Goal: Task Accomplishment & Management: Use online tool/utility

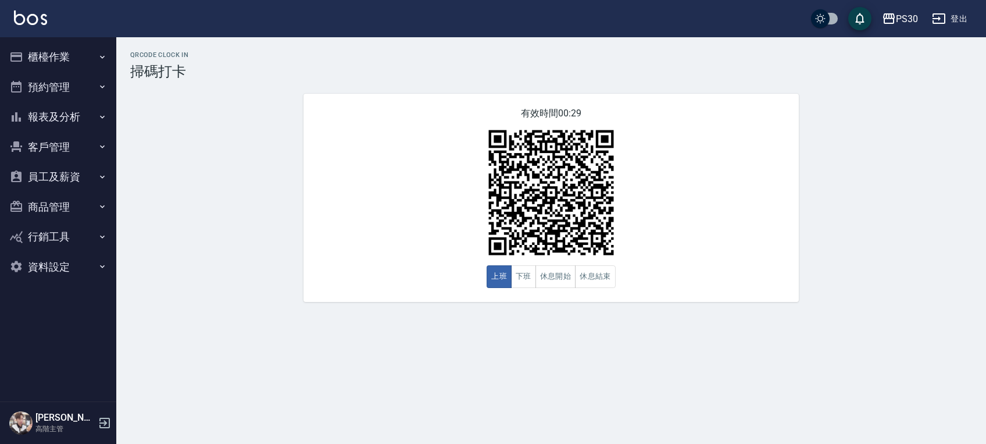
click at [33, 53] on button "櫃檯作業" at bounding box center [58, 57] width 107 height 30
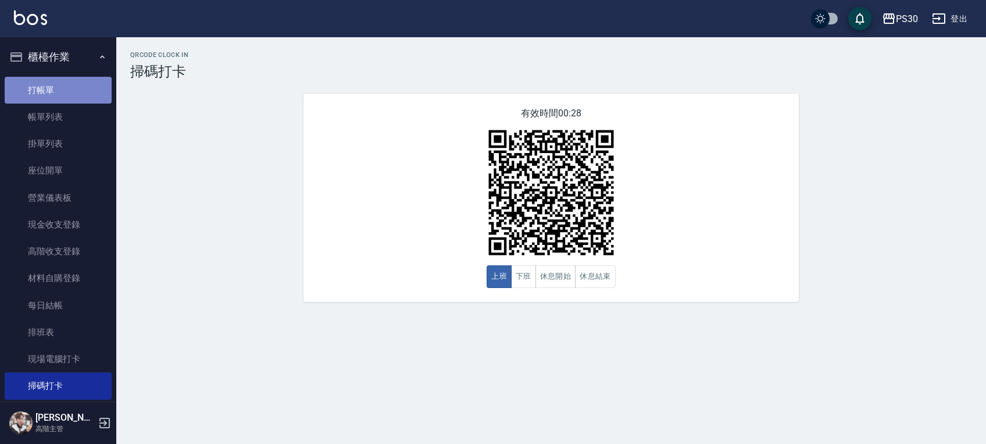
click at [65, 96] on link "打帳單" at bounding box center [58, 90] width 107 height 27
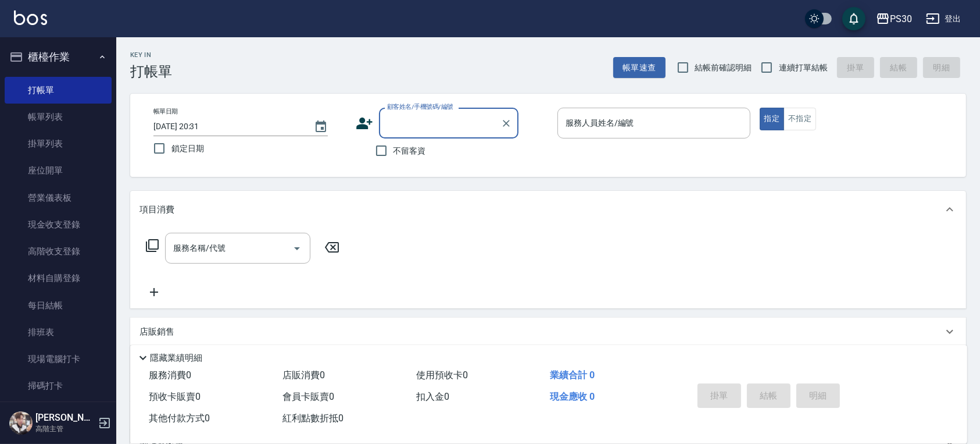
click at [402, 148] on span "不留客資" at bounding box center [410, 151] width 33 height 12
click at [394, 148] on input "不留客資" at bounding box center [381, 150] width 24 height 24
checkbox input "true"
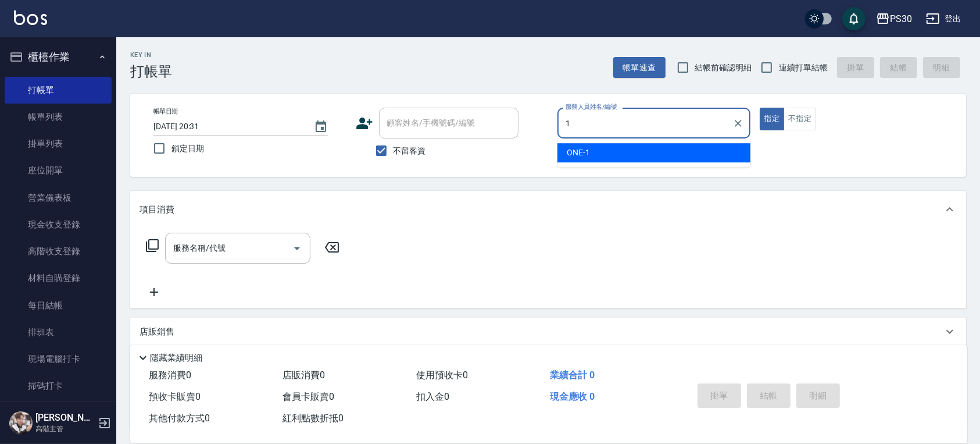
type input "ONE-1"
type button "true"
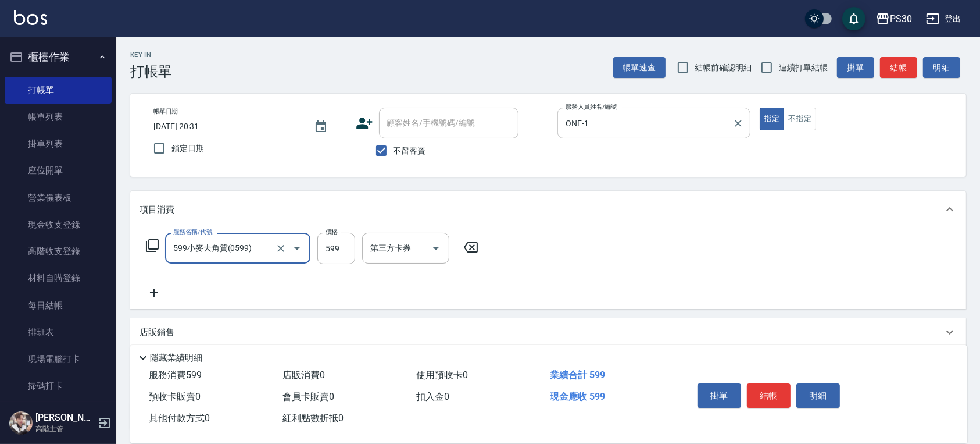
type input "599小麥去角質(0599)"
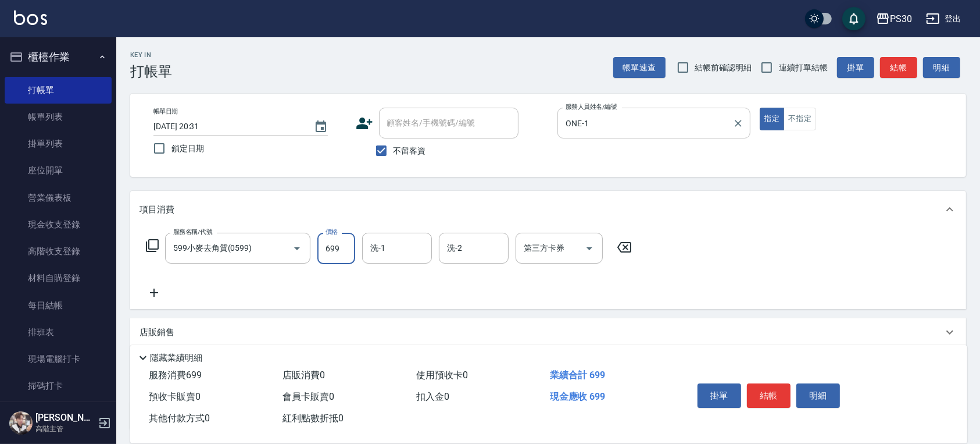
type input "699"
type input "RENA-39"
click at [809, 122] on button "不指定" at bounding box center [800, 119] width 33 height 23
click at [766, 387] on button "結帳" at bounding box center [769, 395] width 44 height 24
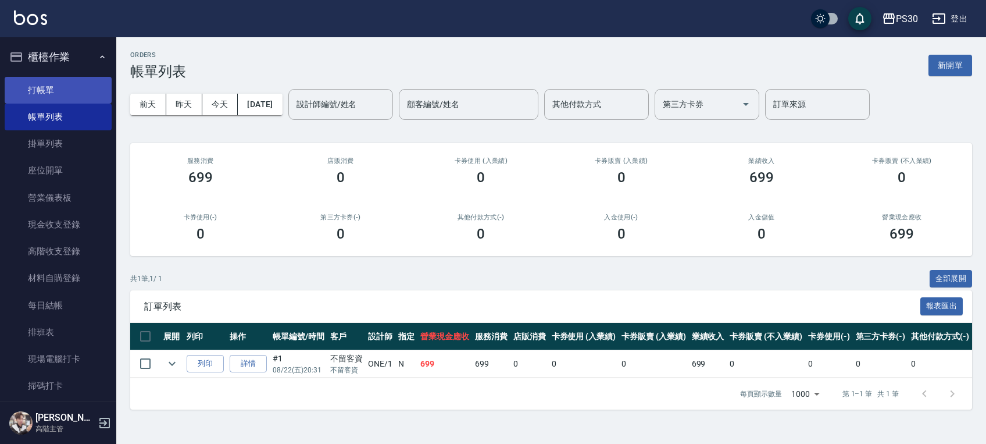
click at [60, 95] on link "打帳單" at bounding box center [58, 90] width 107 height 27
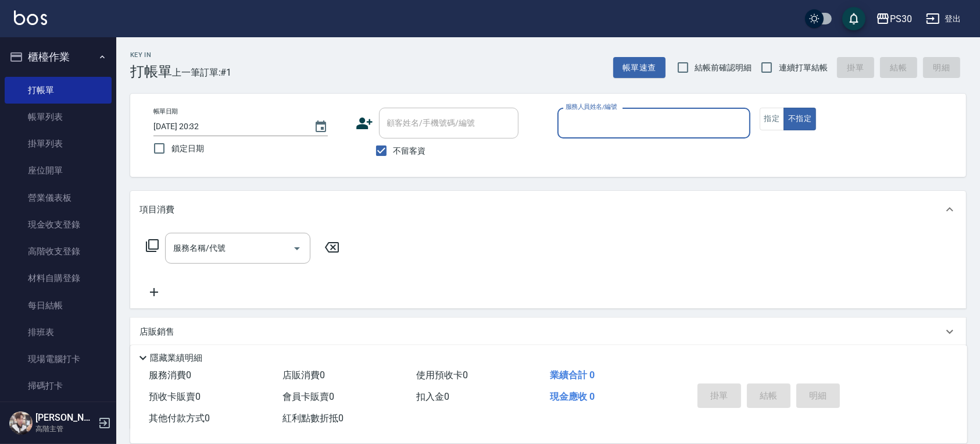
click at [702, 68] on span "結帳前確認明細" at bounding box center [723, 68] width 57 height 12
click at [695, 68] on input "結帳前確認明細" at bounding box center [683, 67] width 24 height 24
checkbox input "true"
click at [787, 70] on span "連續打單結帳" at bounding box center [803, 68] width 49 height 12
click at [779, 70] on input "連續打單結帳" at bounding box center [767, 67] width 24 height 24
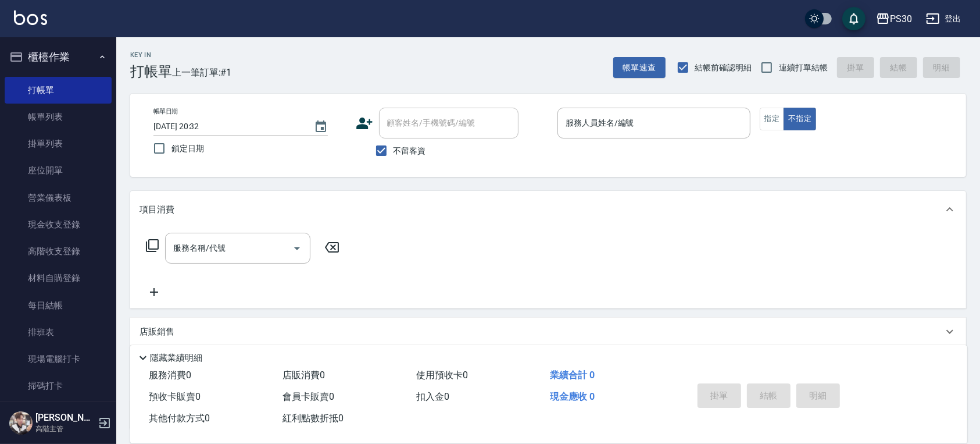
checkbox input "true"
click at [684, 116] on input "服務人員姓名/編號" at bounding box center [654, 123] width 183 height 20
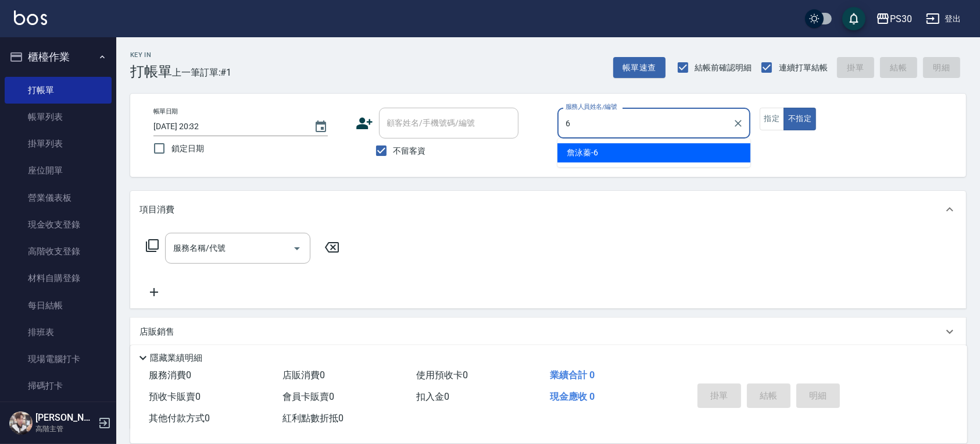
type input "[PERSON_NAME]-6"
type button "false"
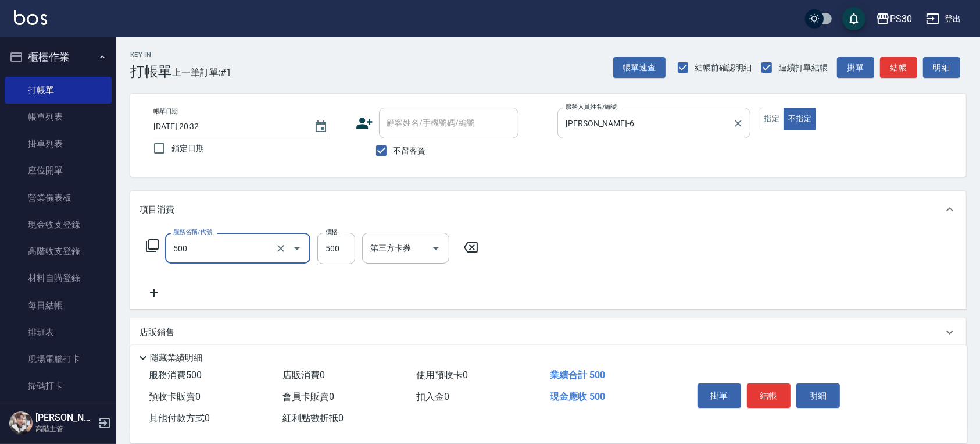
type input "洗剪500(500)"
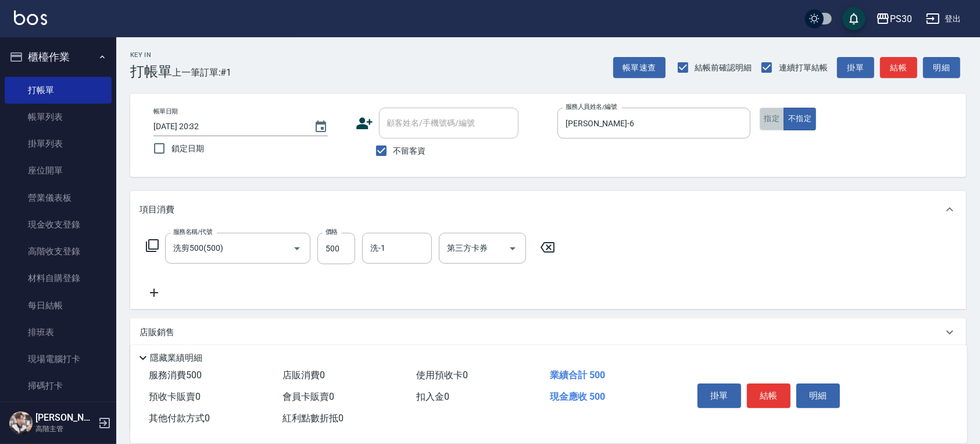
click at [770, 113] on button "指定" at bounding box center [772, 119] width 25 height 23
click at [772, 386] on button "結帳" at bounding box center [769, 395] width 44 height 24
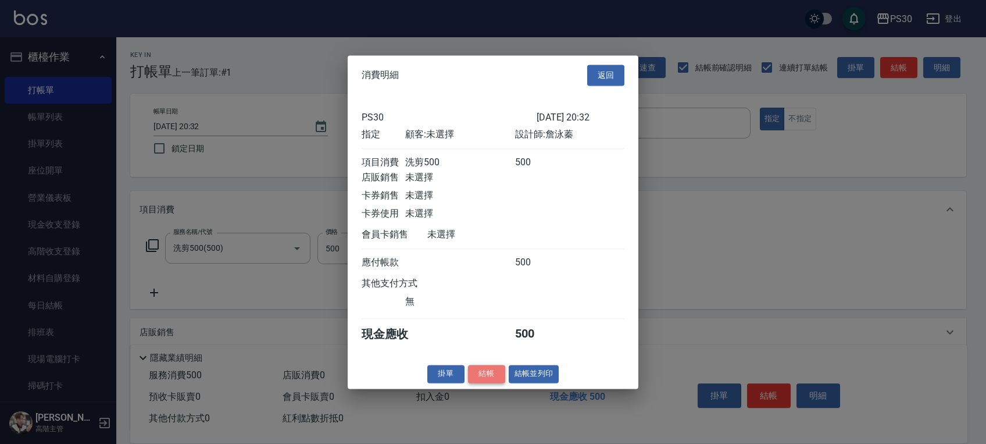
click at [486, 378] on button "結帳" at bounding box center [486, 374] width 37 height 18
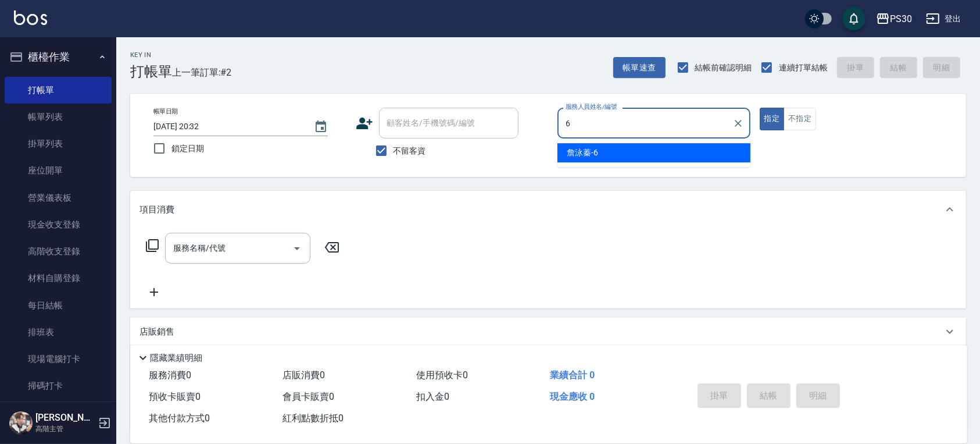
type input "[PERSON_NAME]-6"
type button "true"
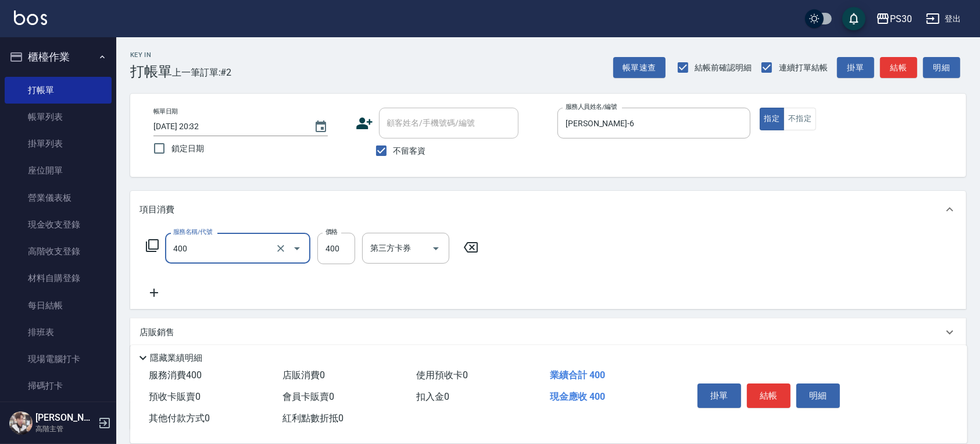
type input "洗剪400(400)"
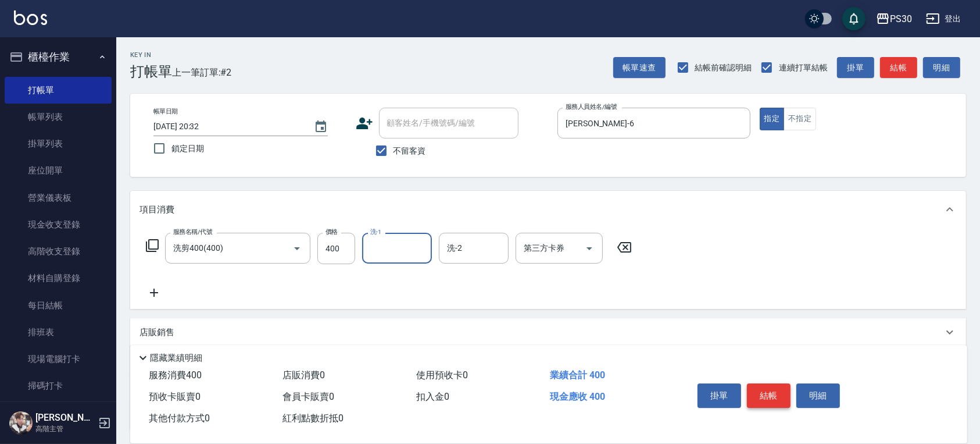
click at [764, 383] on button "結帳" at bounding box center [769, 395] width 44 height 24
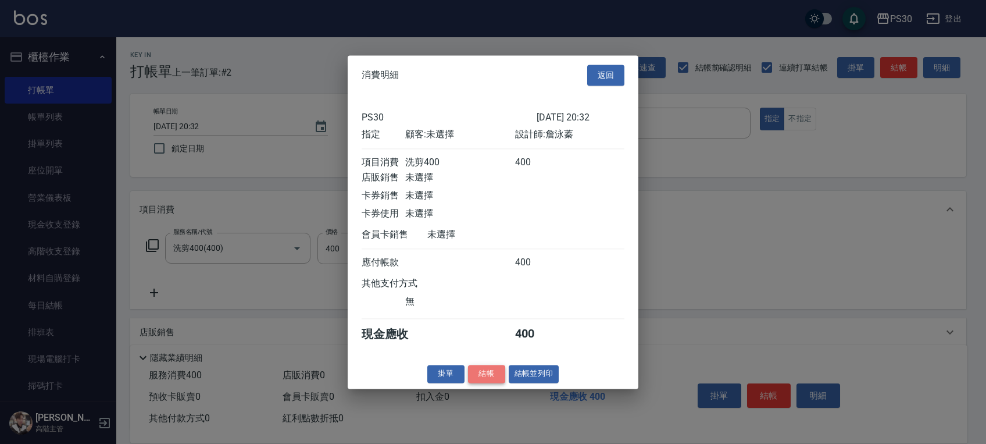
click at [486, 380] on button "結帳" at bounding box center [486, 374] width 37 height 18
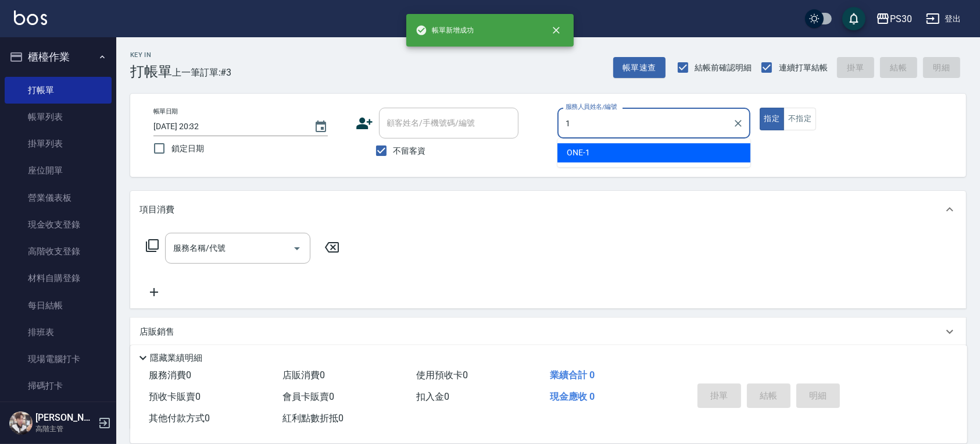
type input "ONE-1"
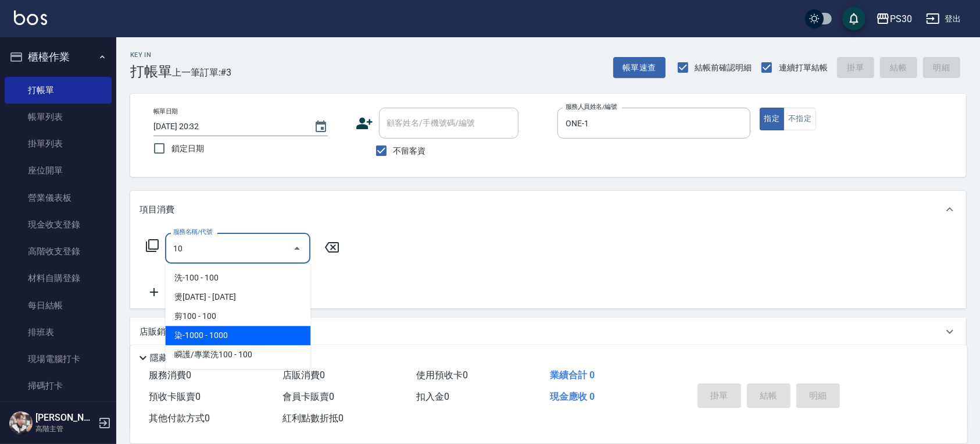
click at [227, 341] on span "染-1000 - 1000" at bounding box center [237, 335] width 145 height 19
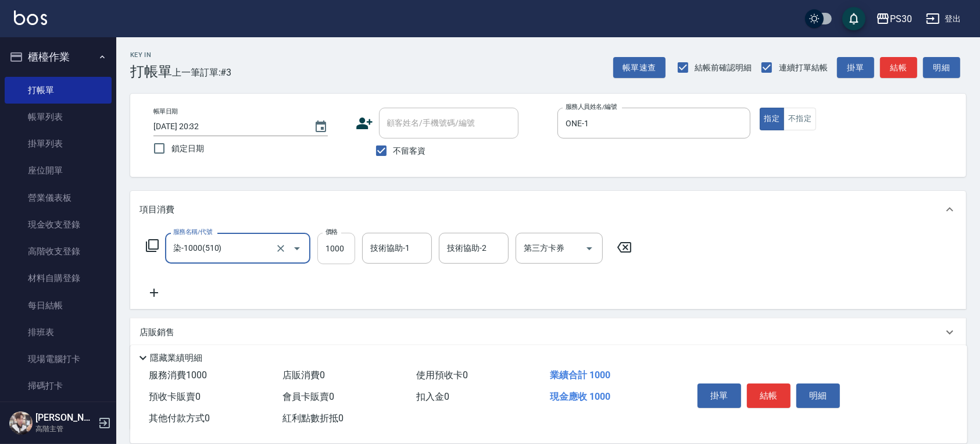
type input "染-1000(510)"
click at [324, 252] on input "1000" at bounding box center [336, 248] width 38 height 31
type input "1800"
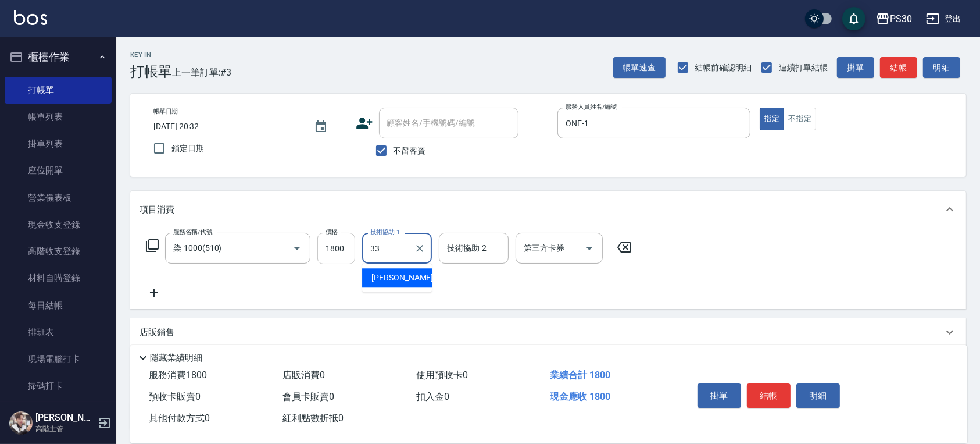
type input "[PERSON_NAME]-33"
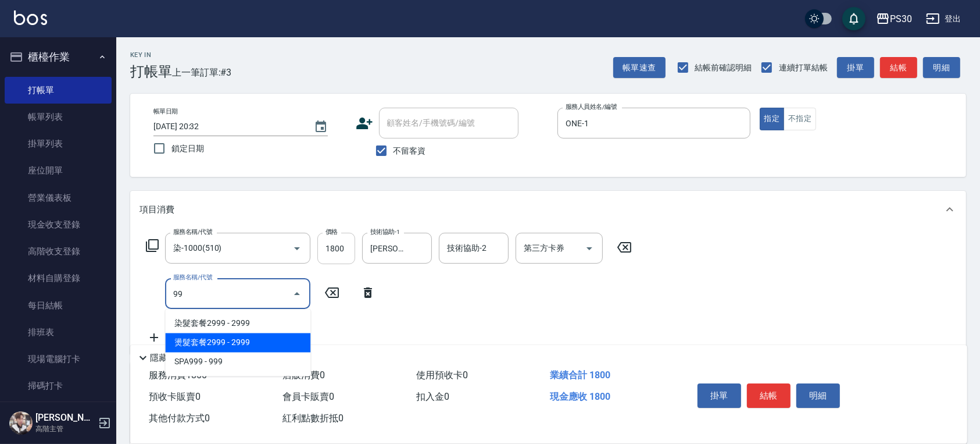
type input "9"
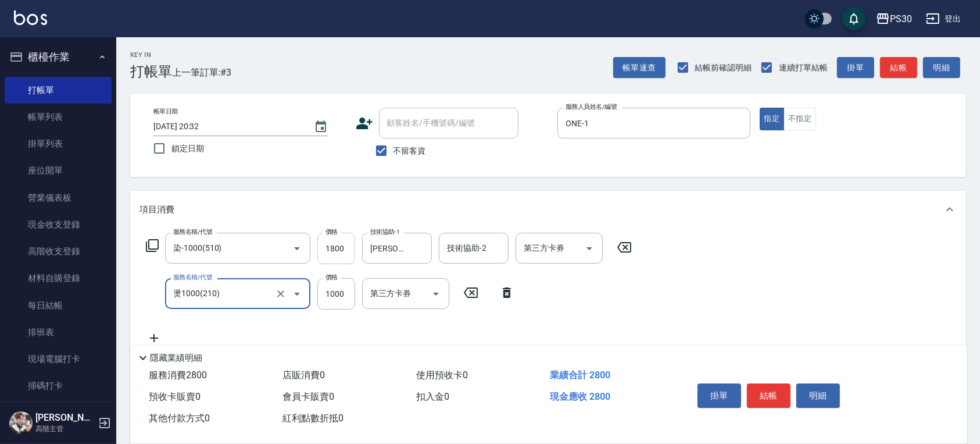
type input "燙1000(210)"
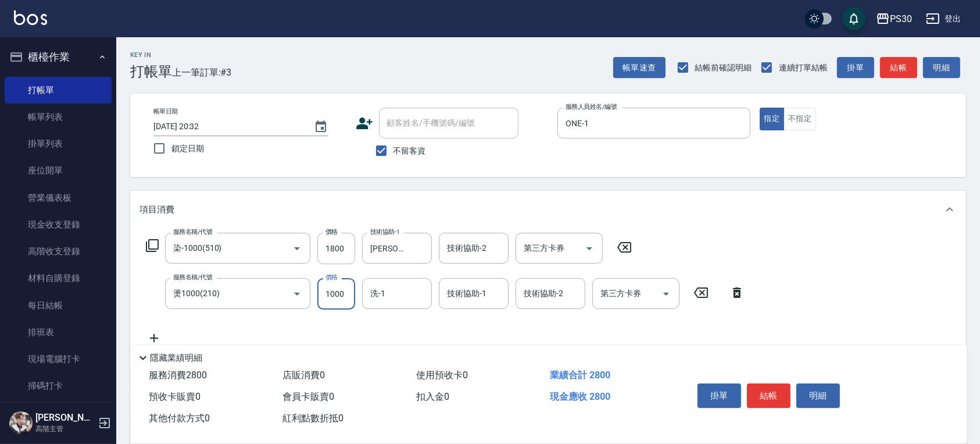
click at [343, 289] on input "1000" at bounding box center [336, 293] width 38 height 31
type input "999"
type input "[PERSON_NAME]-33"
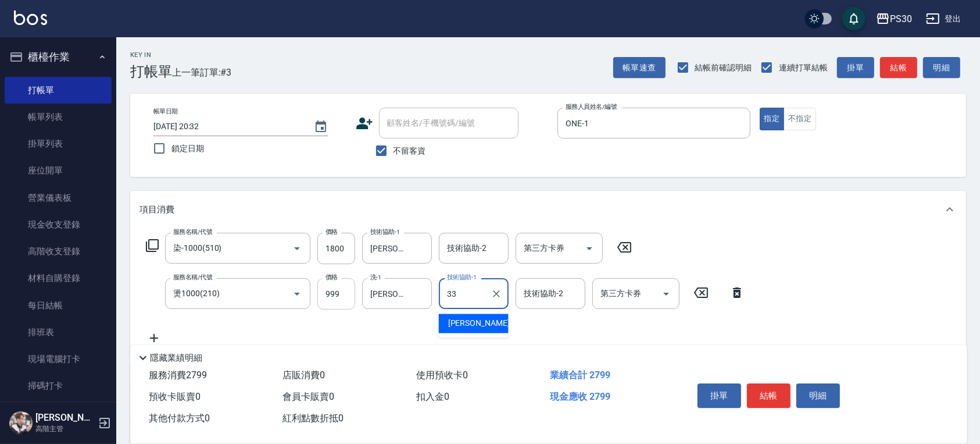
type input "[PERSON_NAME]-33"
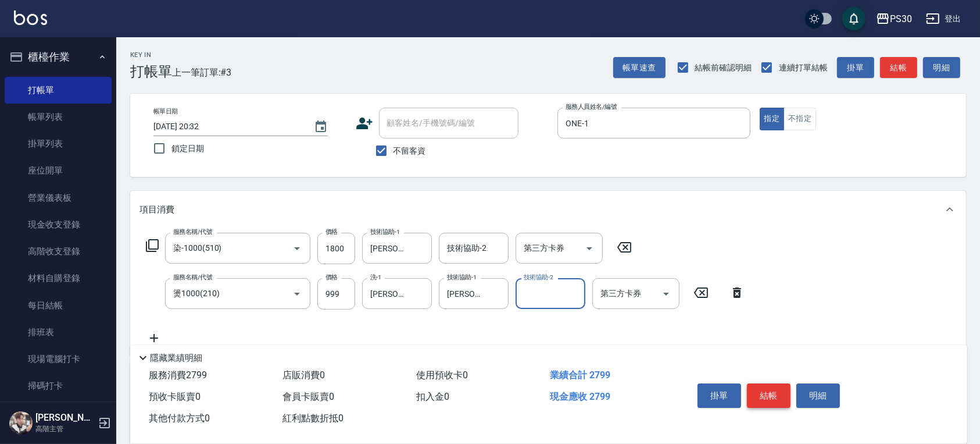
click at [772, 401] on button "結帳" at bounding box center [769, 395] width 44 height 24
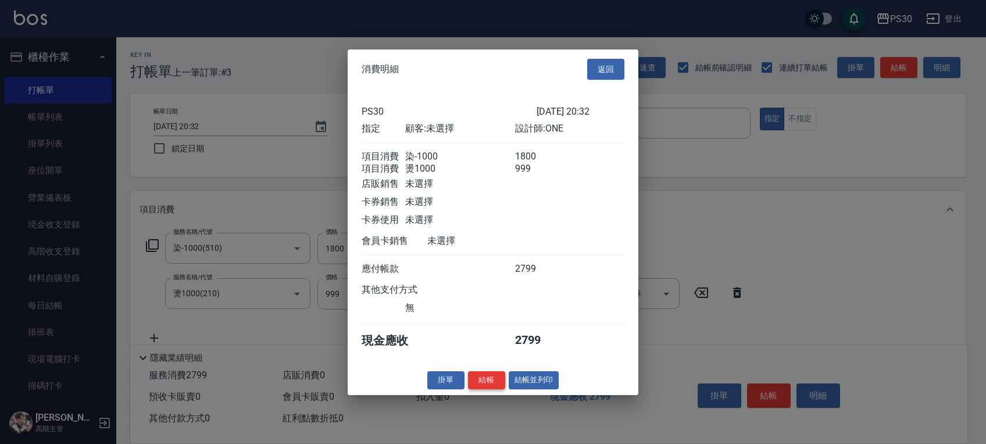
click at [482, 383] on button "結帳" at bounding box center [486, 380] width 37 height 18
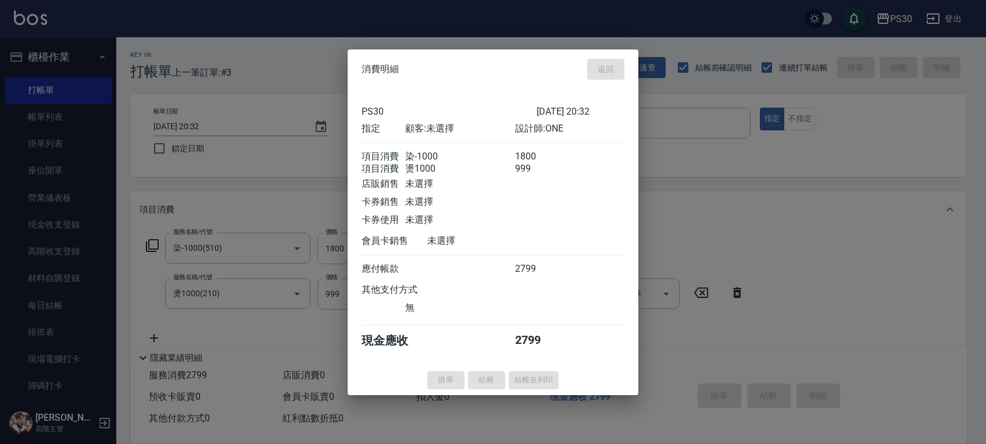
type input "[DATE] 20:33"
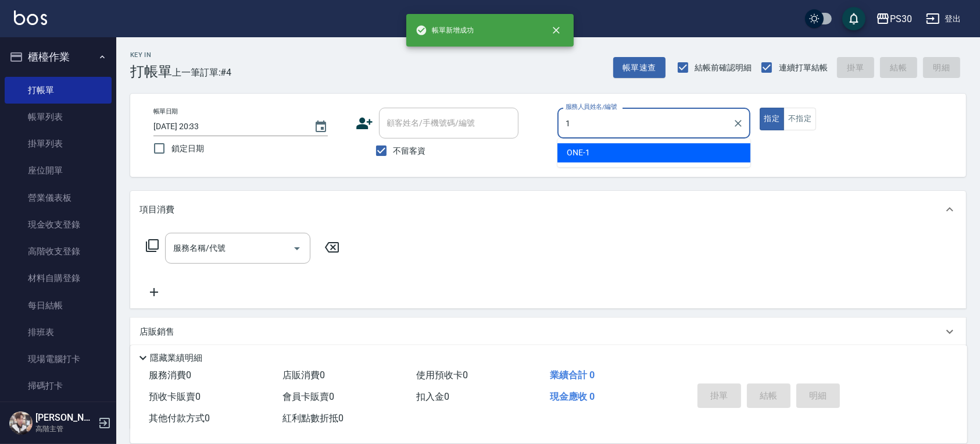
type input "ONE-1"
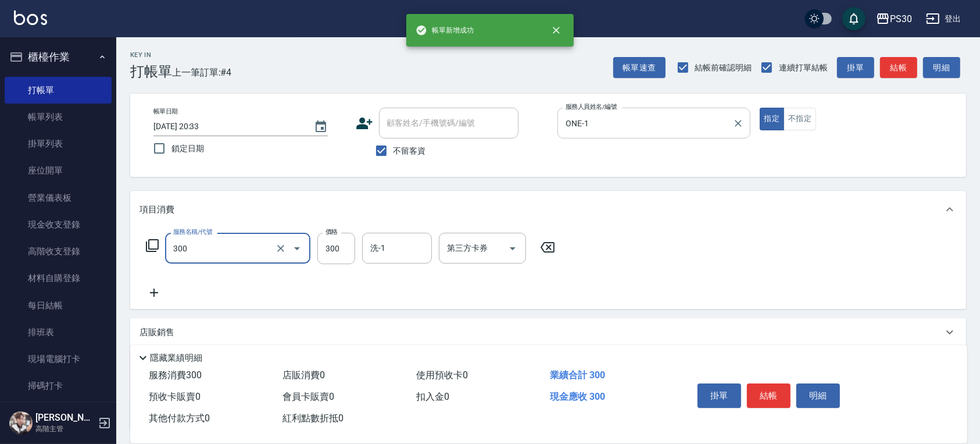
type input "洗剪300(300)"
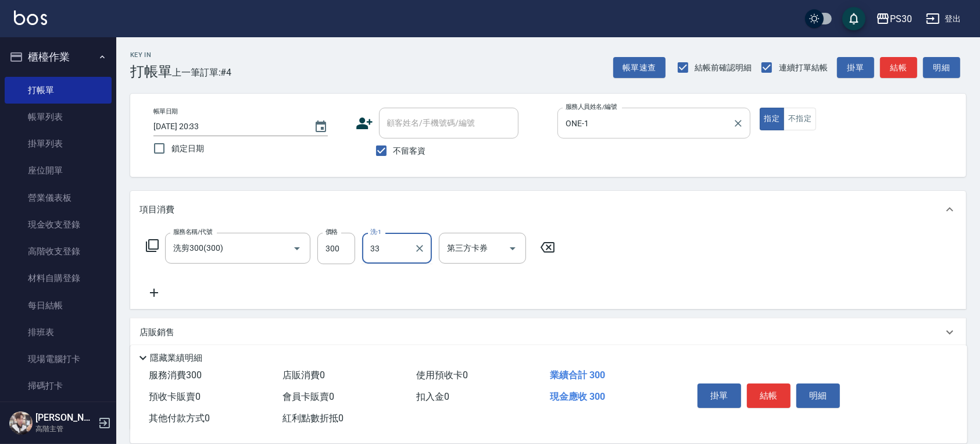
type input "[PERSON_NAME]-33"
click at [808, 116] on button "不指定" at bounding box center [800, 119] width 33 height 23
click at [762, 389] on button "結帳" at bounding box center [769, 395] width 44 height 24
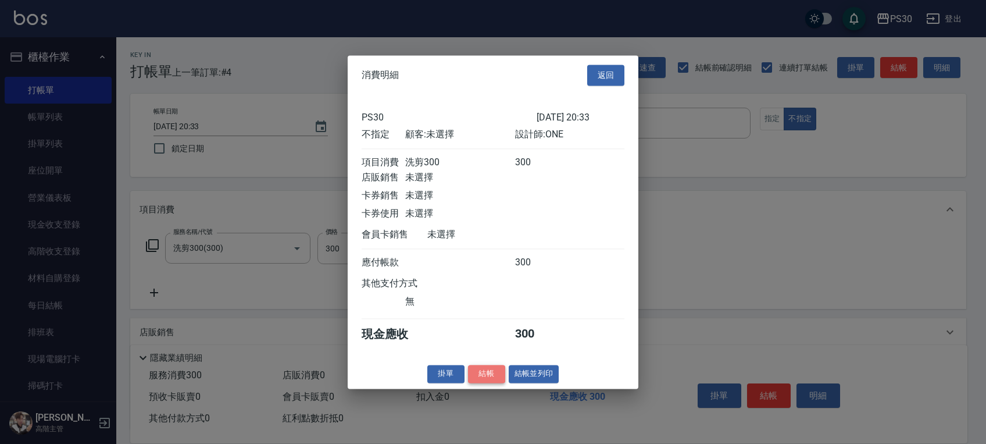
click at [494, 377] on button "結帳" at bounding box center [486, 374] width 37 height 18
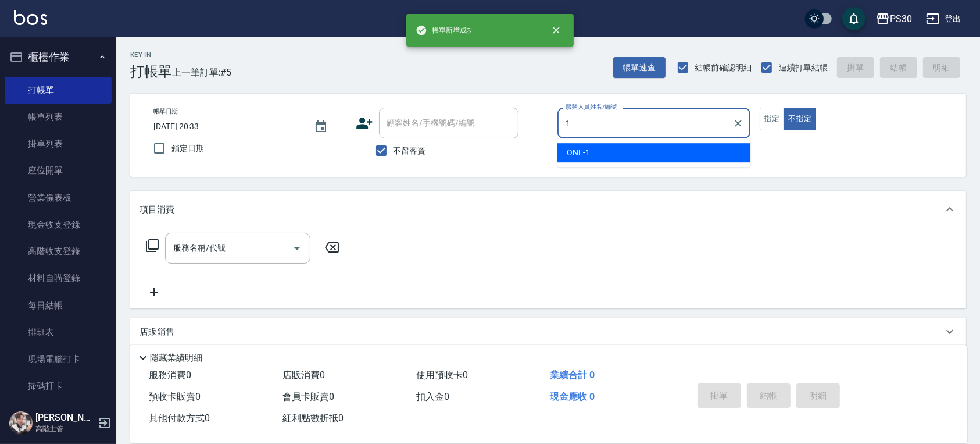
type input "ONE-1"
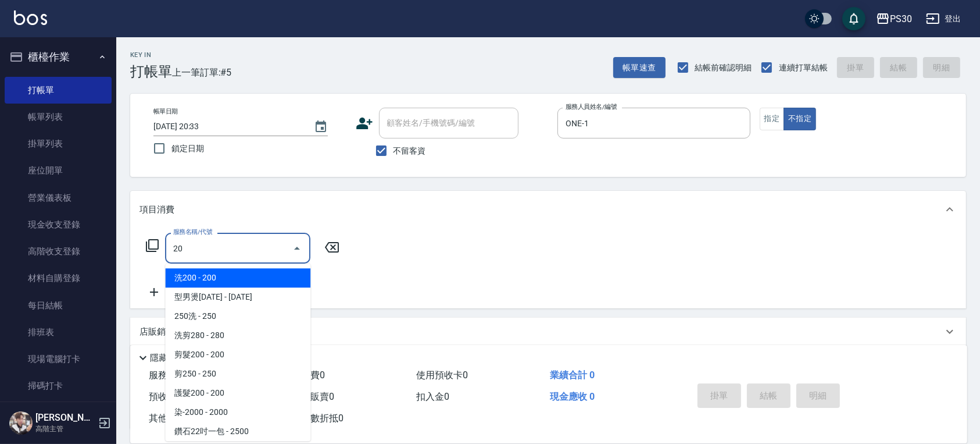
type input "2"
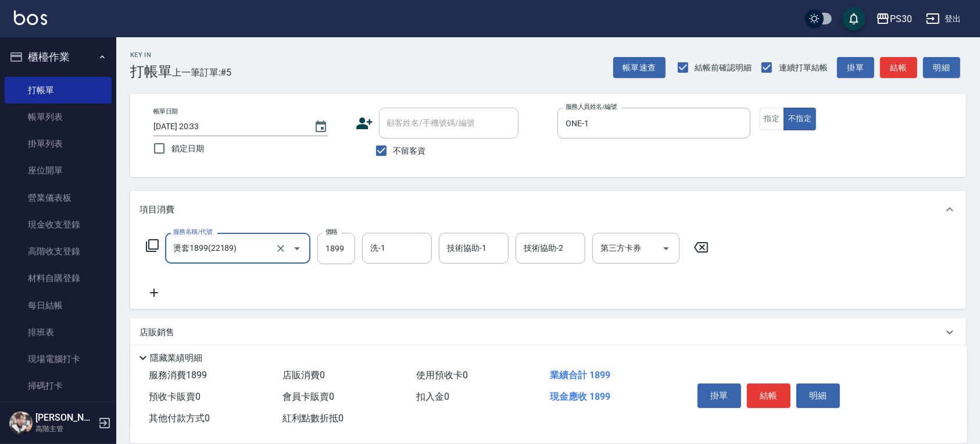
type input "燙套1899(22189)"
type input "2099"
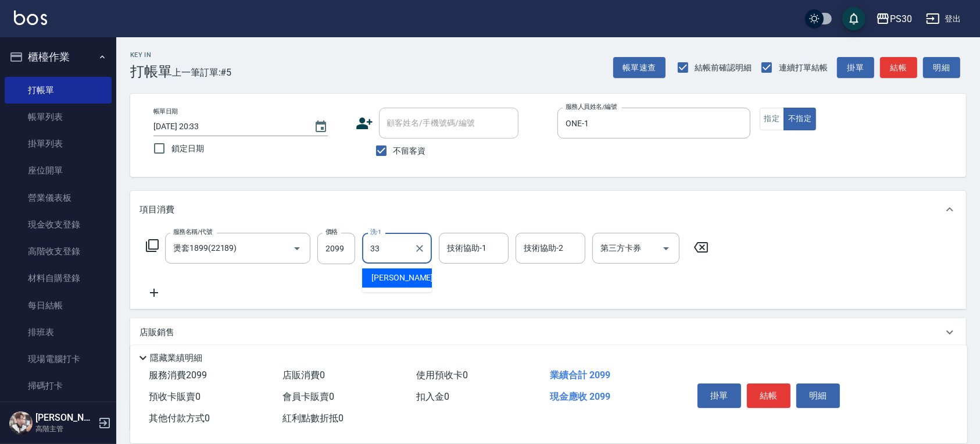
type input "[PERSON_NAME]-33"
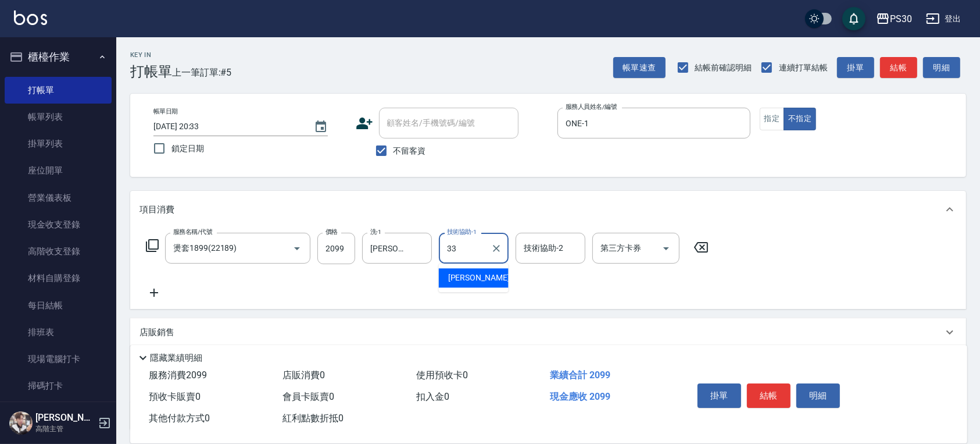
type input "[PERSON_NAME]-33"
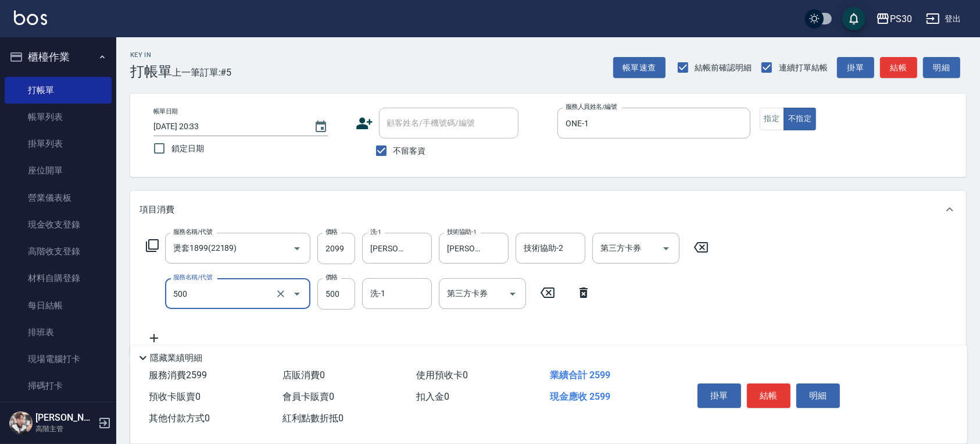
type input "洗剪500(500)"
click at [412, 302] on input "洗-1" at bounding box center [397, 293] width 59 height 20
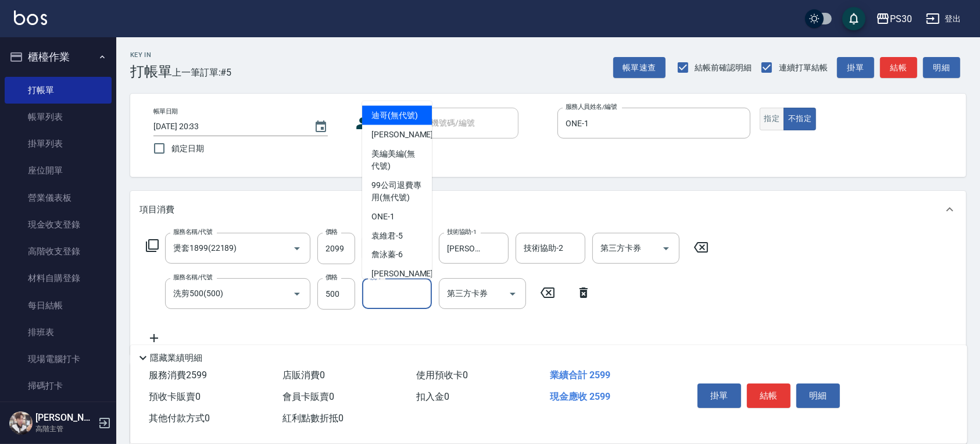
click at [773, 122] on button "指定" at bounding box center [772, 119] width 25 height 23
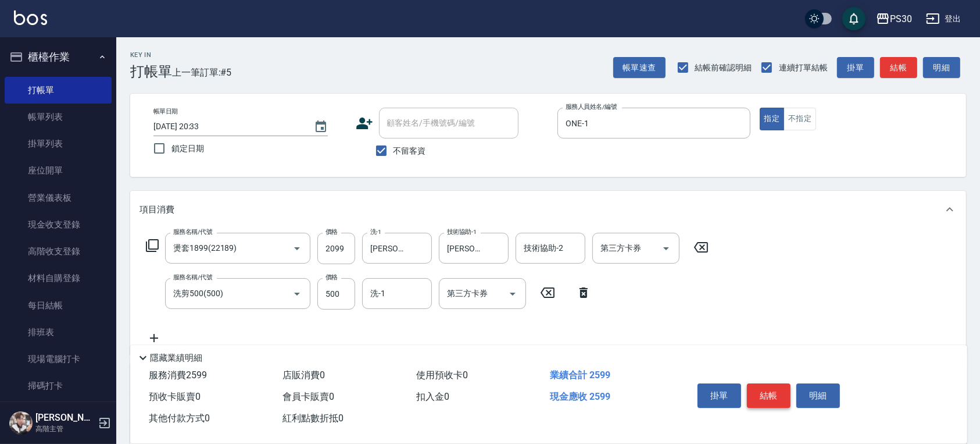
click at [757, 395] on button "結帳" at bounding box center [769, 395] width 44 height 24
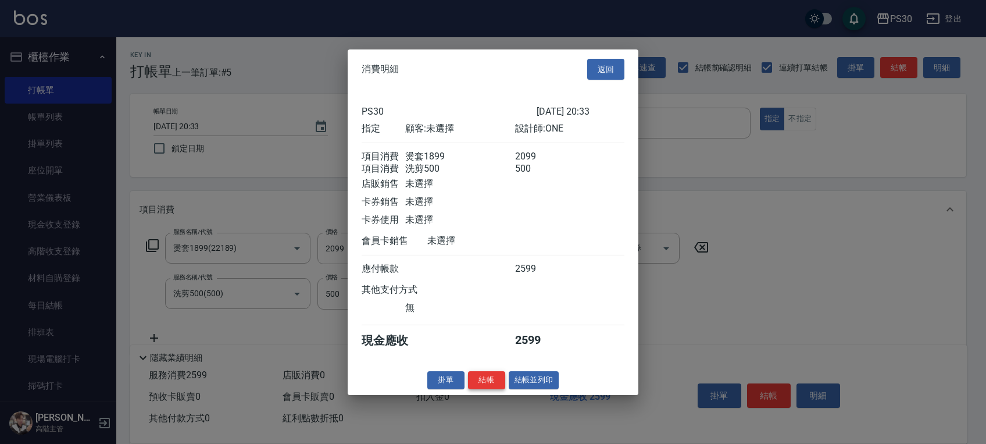
click at [499, 386] on button "結帳" at bounding box center [486, 380] width 37 height 18
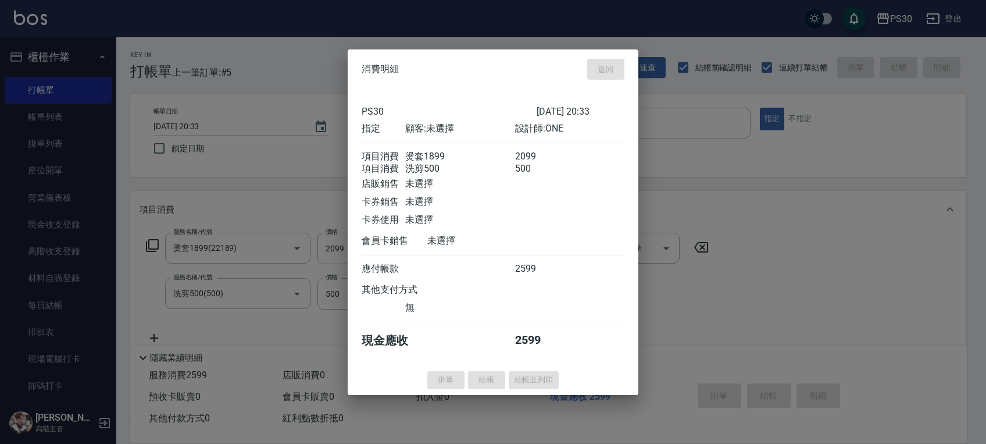
type input "[DATE] 20:34"
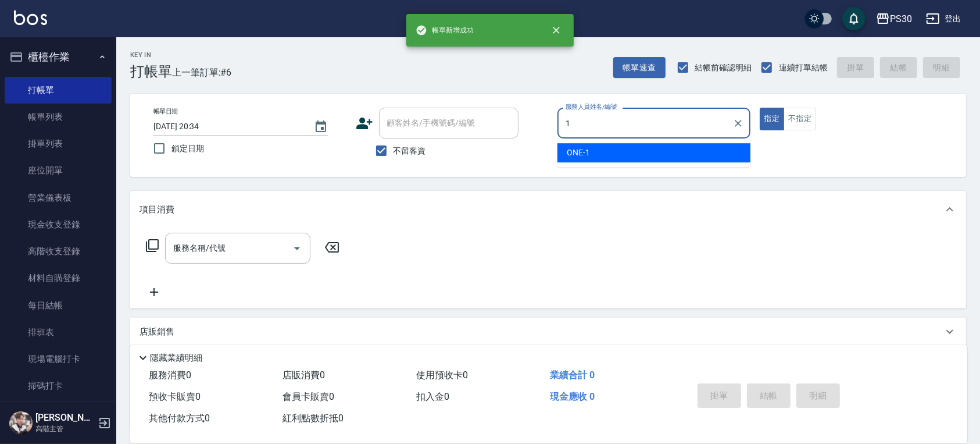
type input "ONE-1"
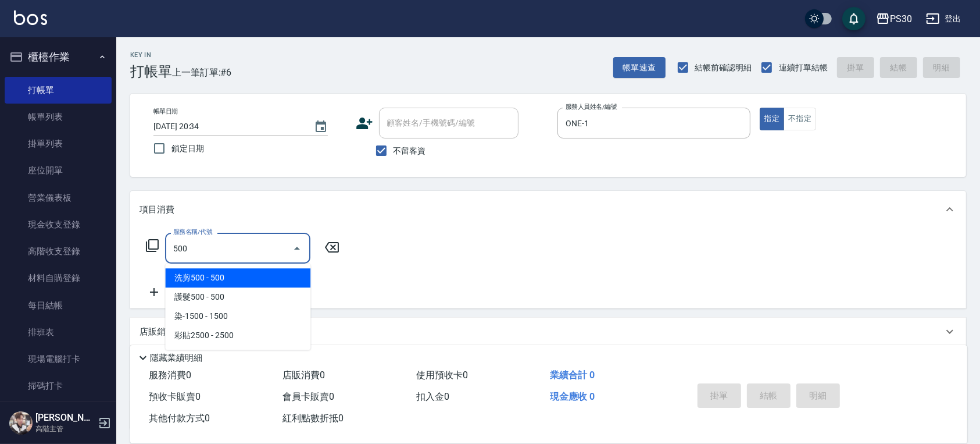
type input "洗剪500(500)"
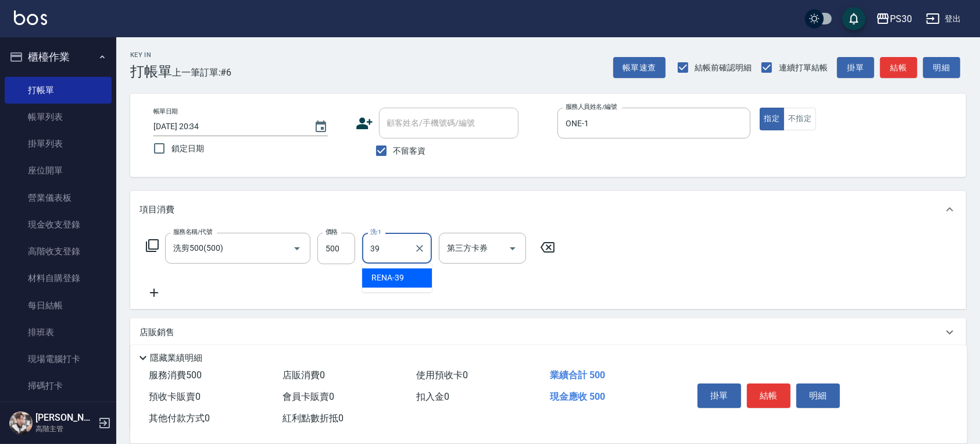
type input "RENA-39"
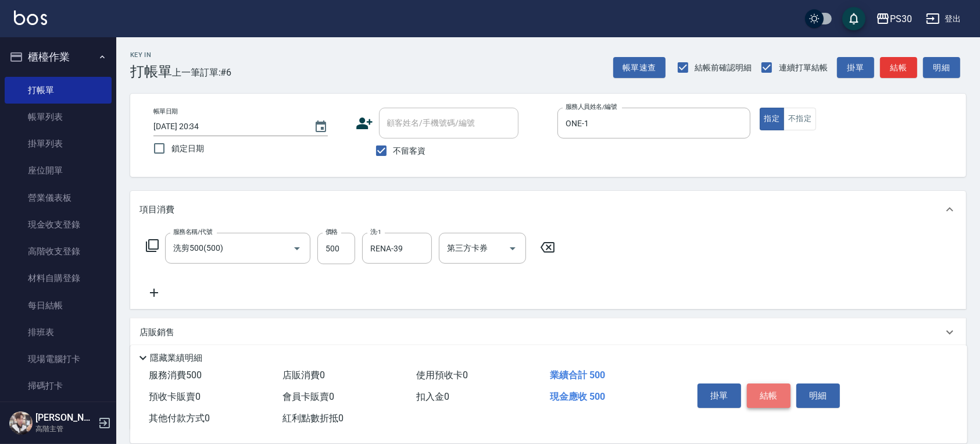
click at [758, 387] on button "結帳" at bounding box center [769, 395] width 44 height 24
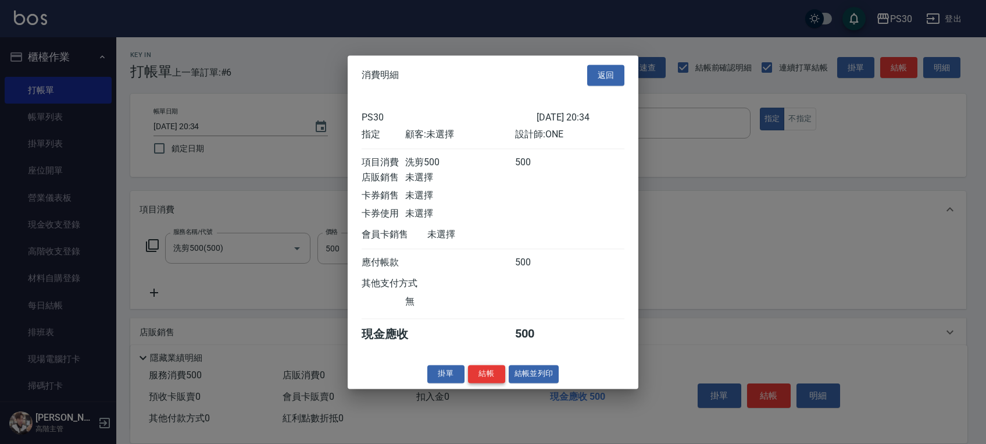
click at [495, 383] on button "結帳" at bounding box center [486, 374] width 37 height 18
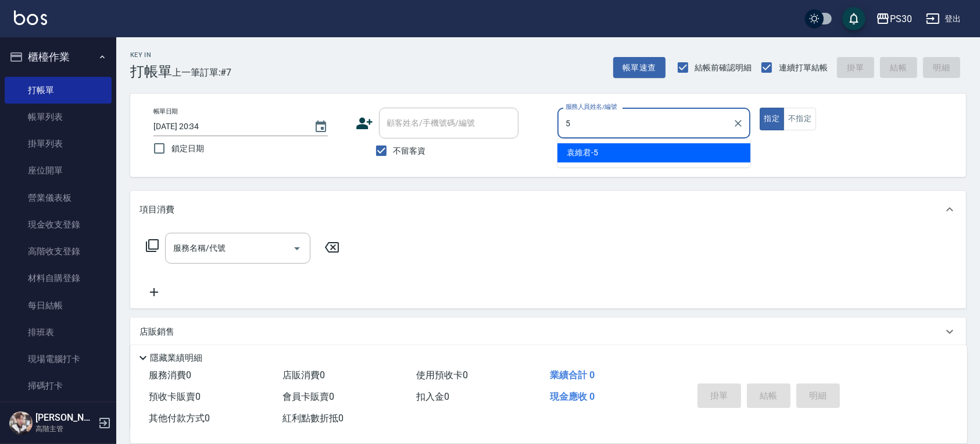
type input "袁維君-5"
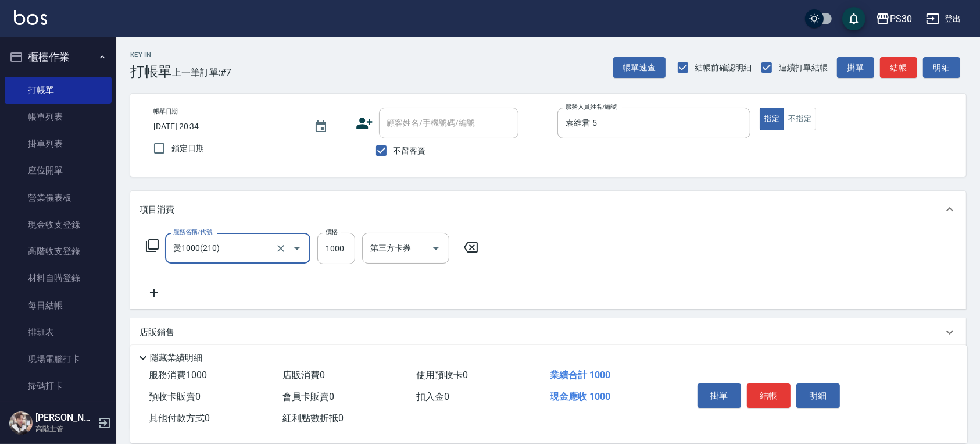
type input "燙1000(210)"
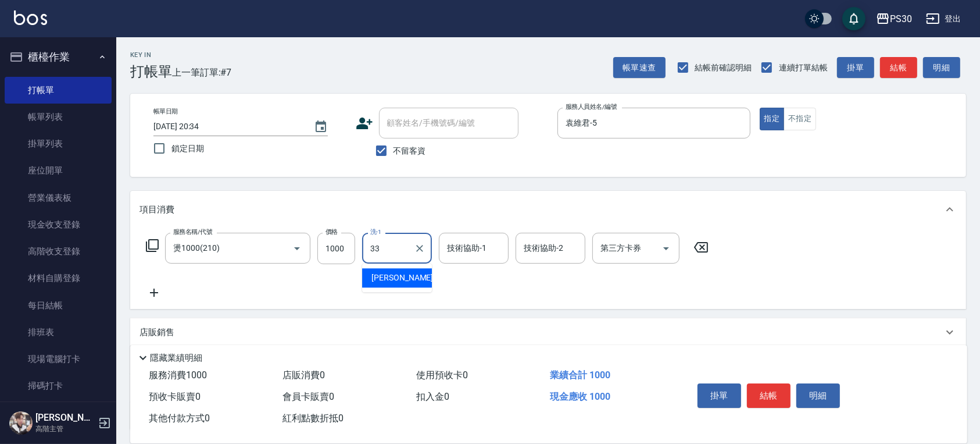
type input "[PERSON_NAME]-33"
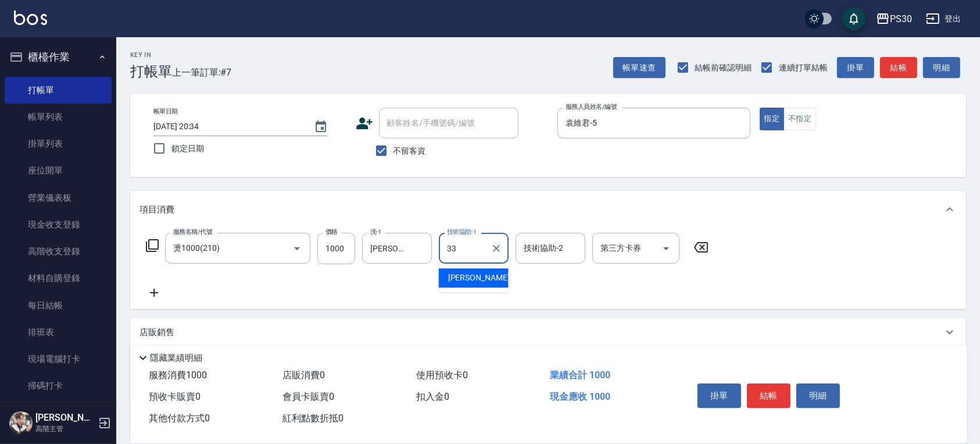
type input "[PERSON_NAME]-33"
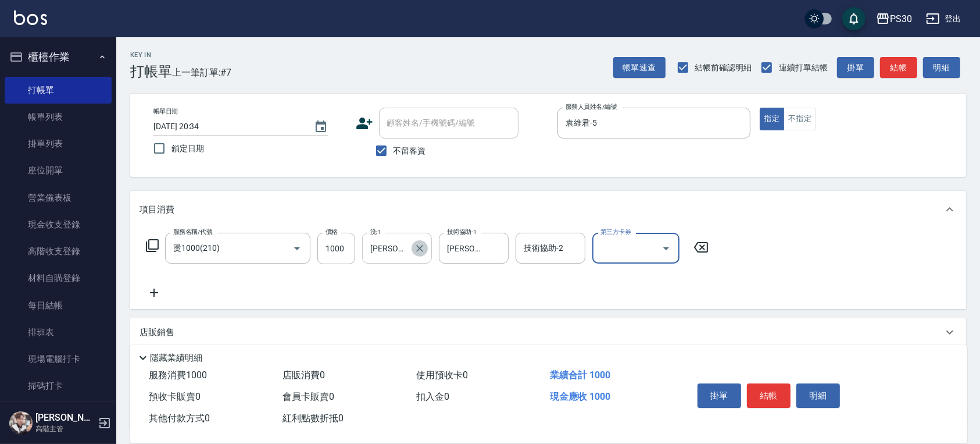
click at [420, 249] on icon "Clear" at bounding box center [419, 248] width 7 height 7
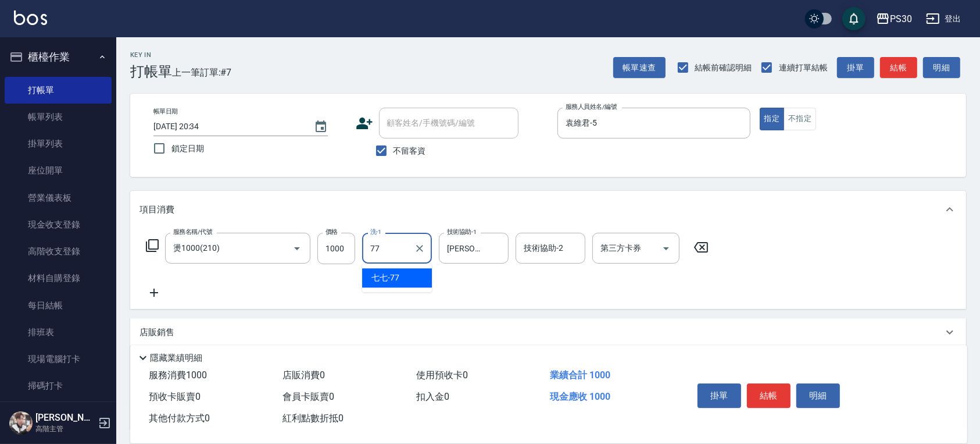
type input "七七-77"
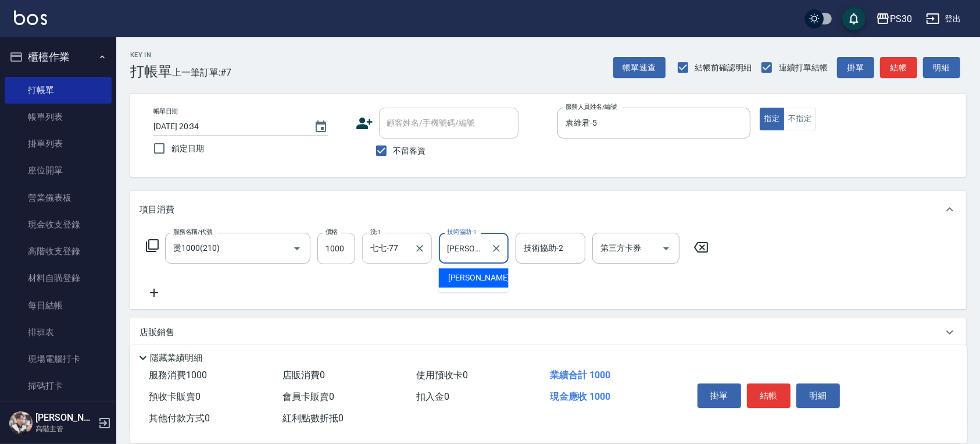
type input "[PERSON_NAME]"
type input "七七-77"
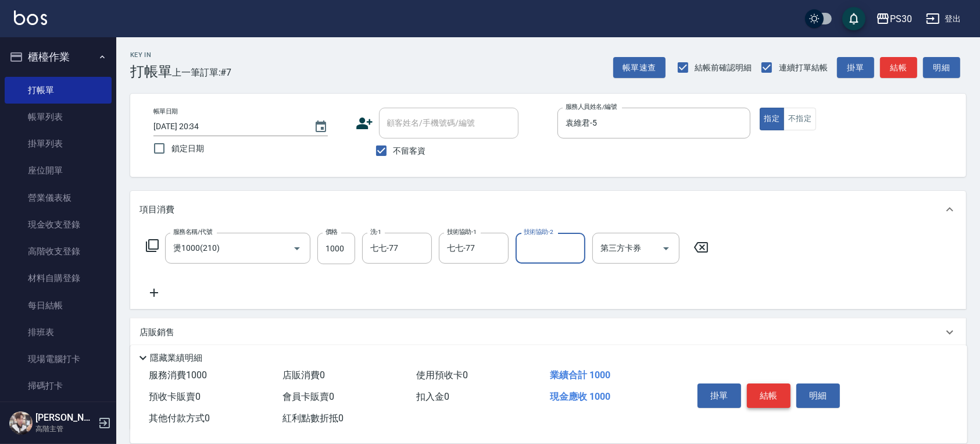
click at [768, 386] on button "結帳" at bounding box center [769, 395] width 44 height 24
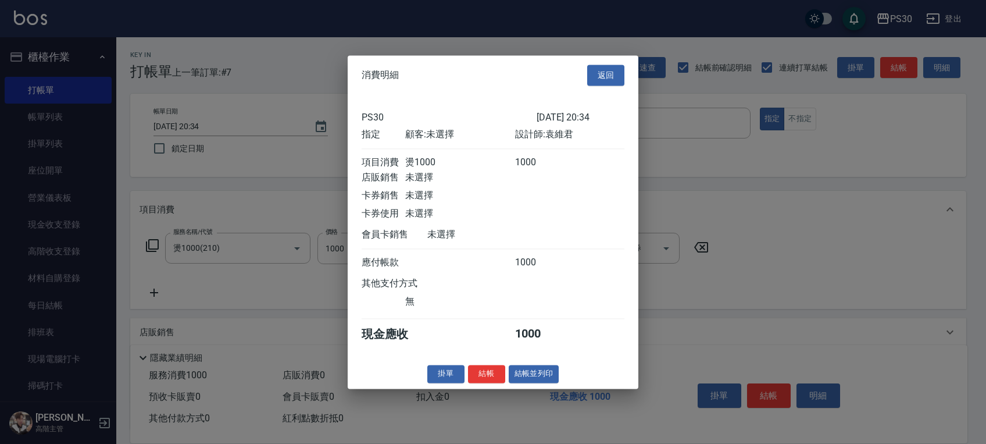
click at [614, 56] on div "消費明細 返回" at bounding box center [493, 75] width 291 height 40
click at [619, 65] on button "返回" at bounding box center [605, 76] width 37 height 22
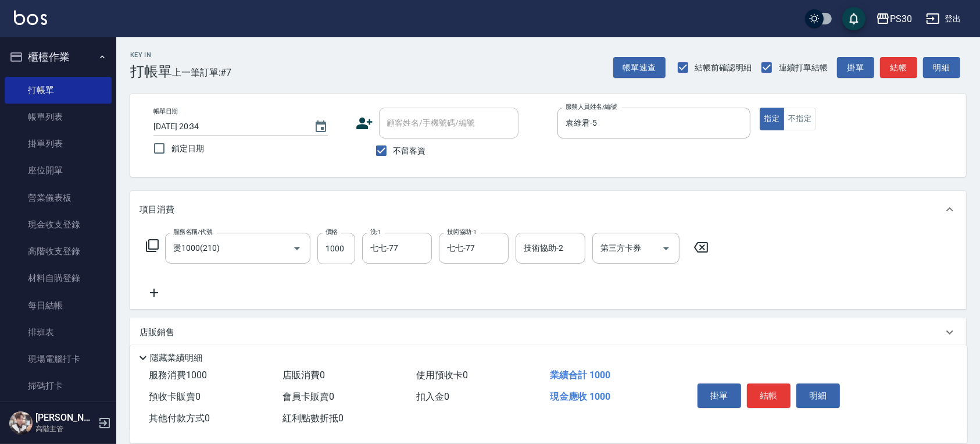
click at [157, 287] on icon at bounding box center [154, 293] width 29 height 14
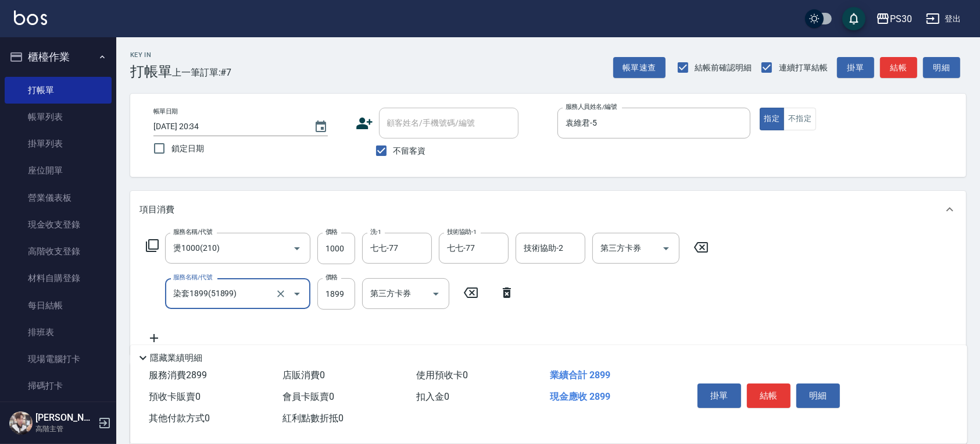
type input "染套1899(51899)"
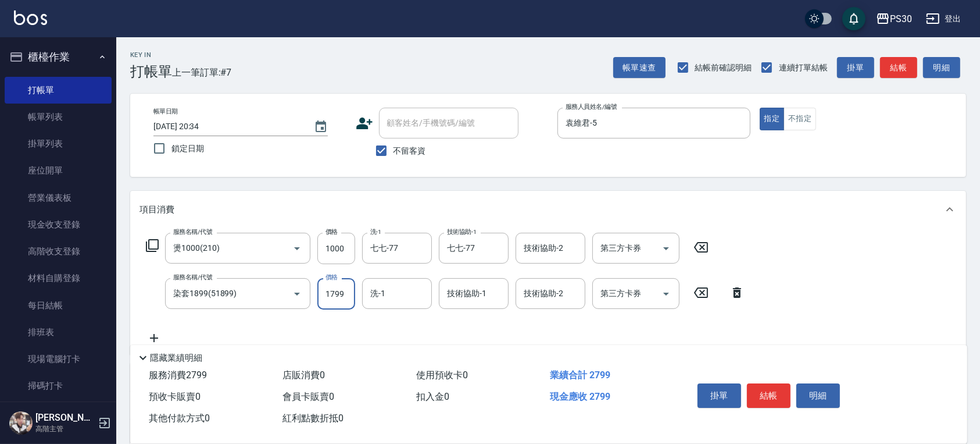
type input "1799"
type input "七七-77"
click at [768, 384] on button "結帳" at bounding box center [769, 395] width 44 height 24
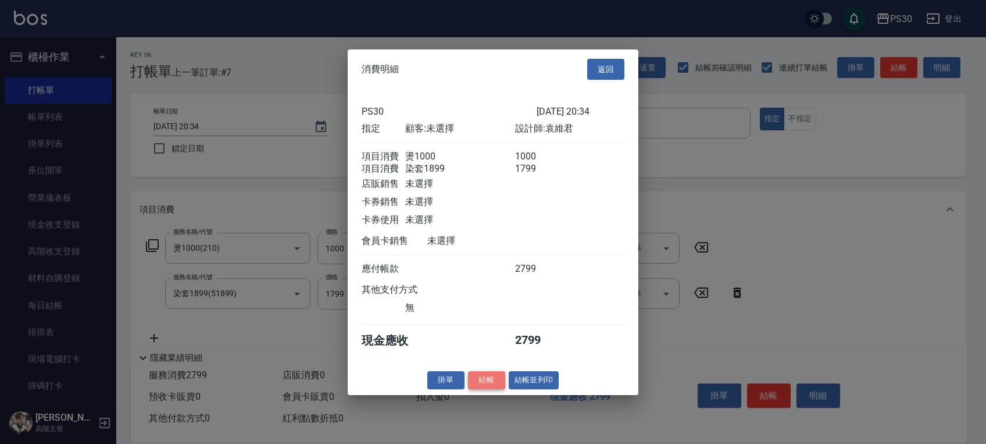
click at [483, 389] on button "結帳" at bounding box center [486, 380] width 37 height 18
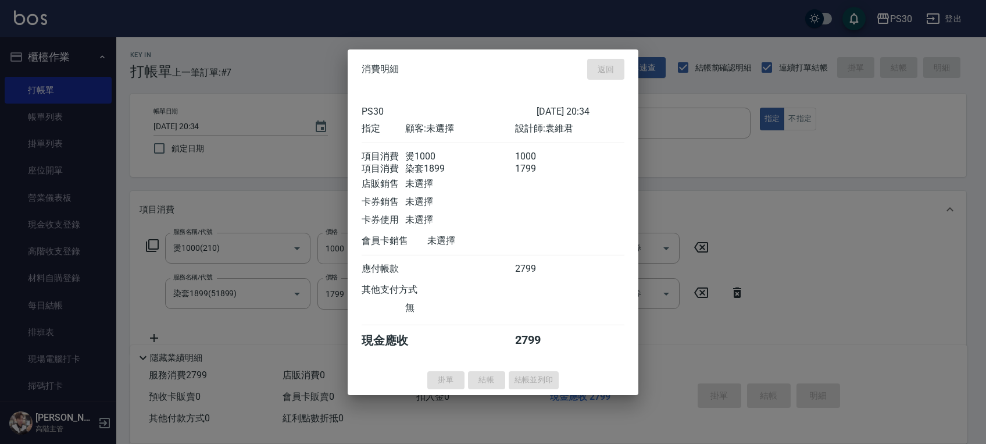
type input "[DATE] 20:36"
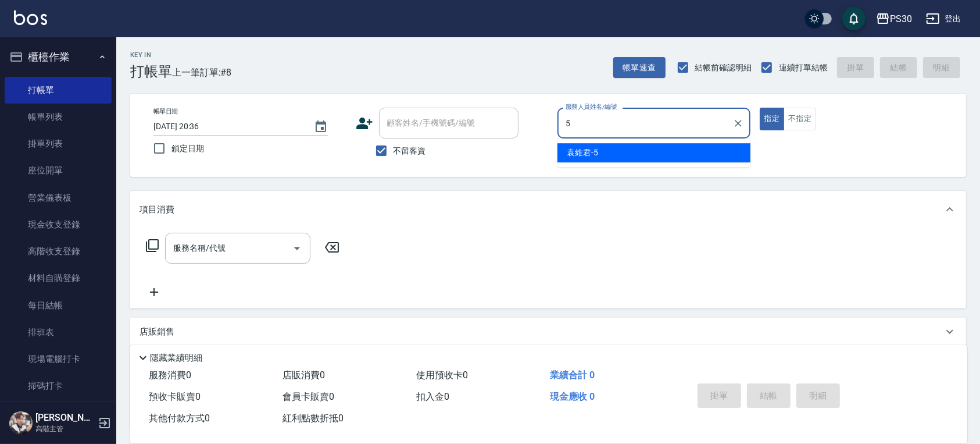
type input "袁維君-5"
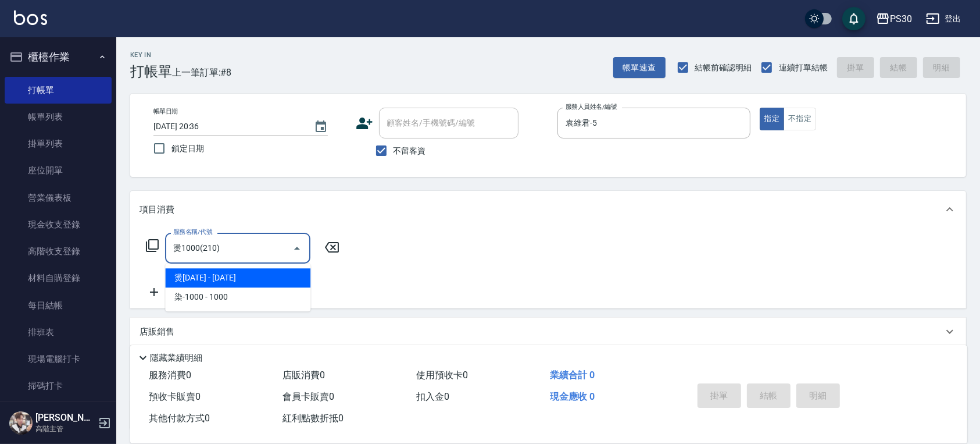
type input "燙1000(210)"
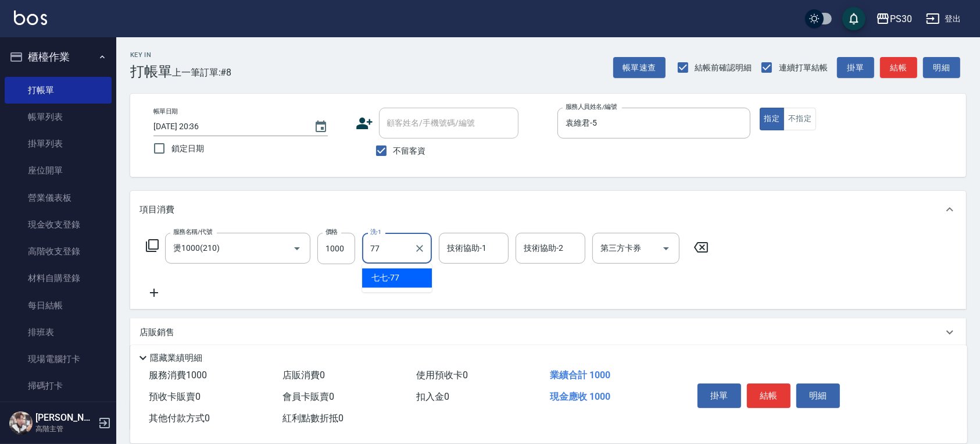
type input "七七-77"
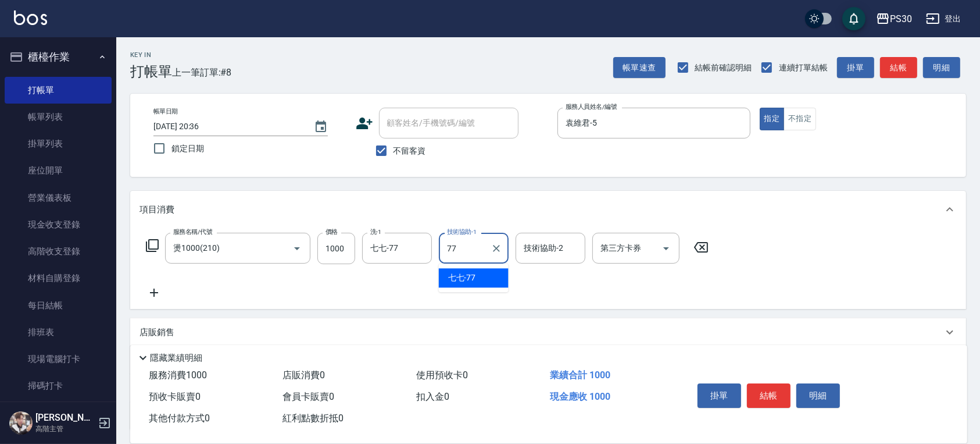
type input "七七-77"
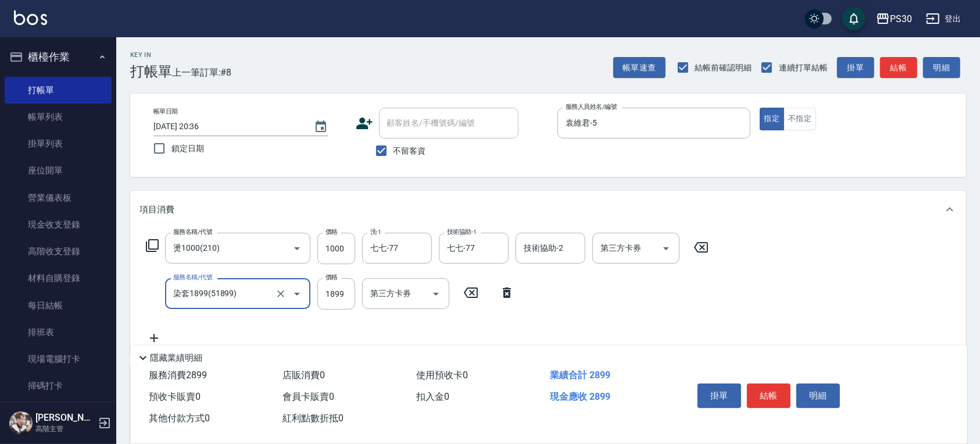
type input "染套1899(51899)"
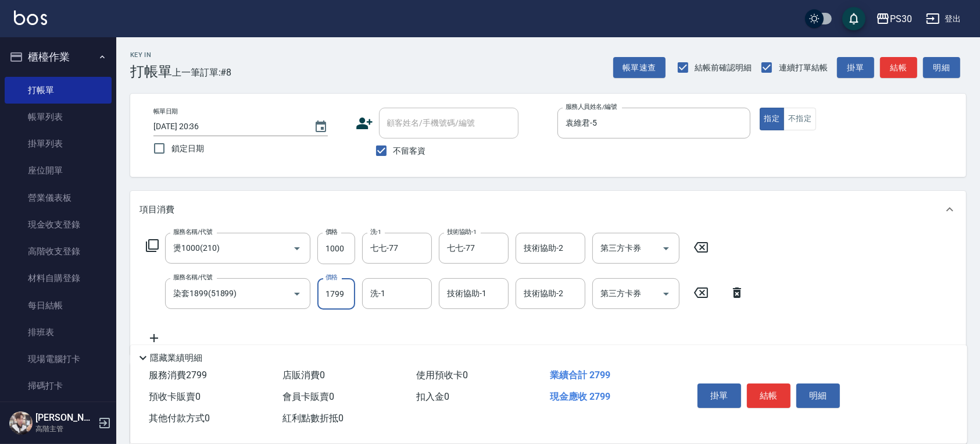
type input "1799"
type input "七七-77"
click at [764, 385] on button "結帳" at bounding box center [769, 395] width 44 height 24
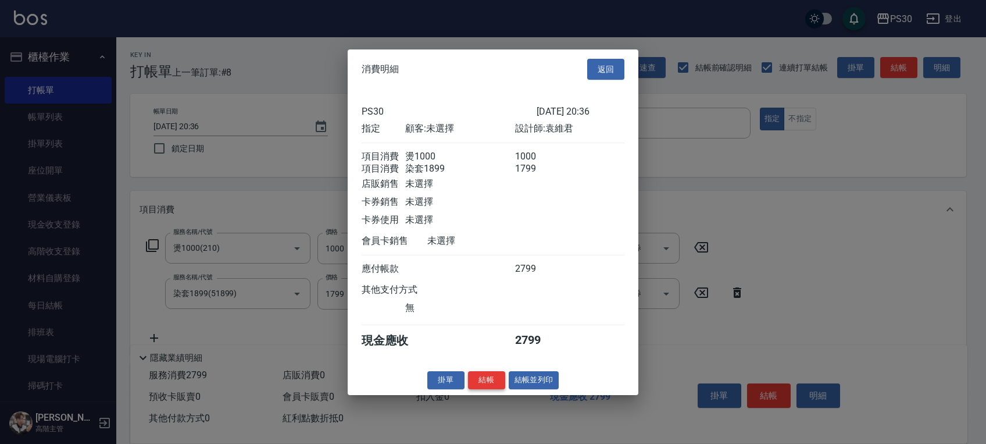
click at [495, 383] on button "結帳" at bounding box center [486, 380] width 37 height 18
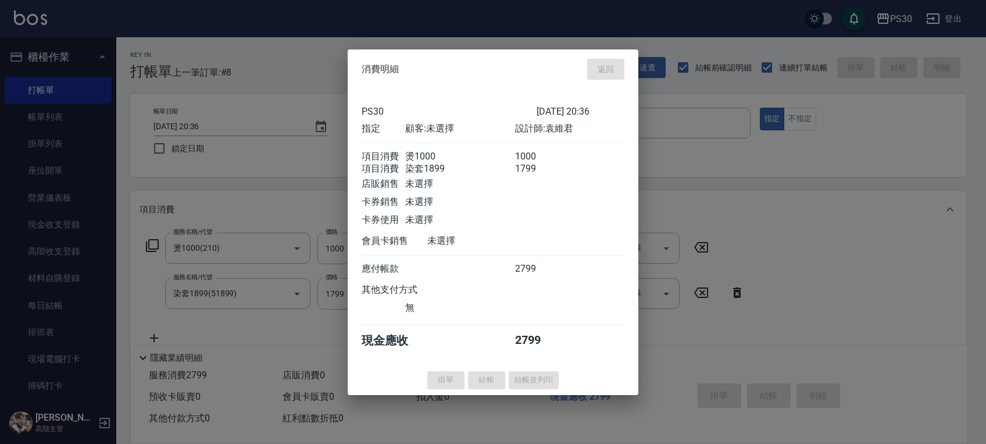
type input "[DATE] 20:37"
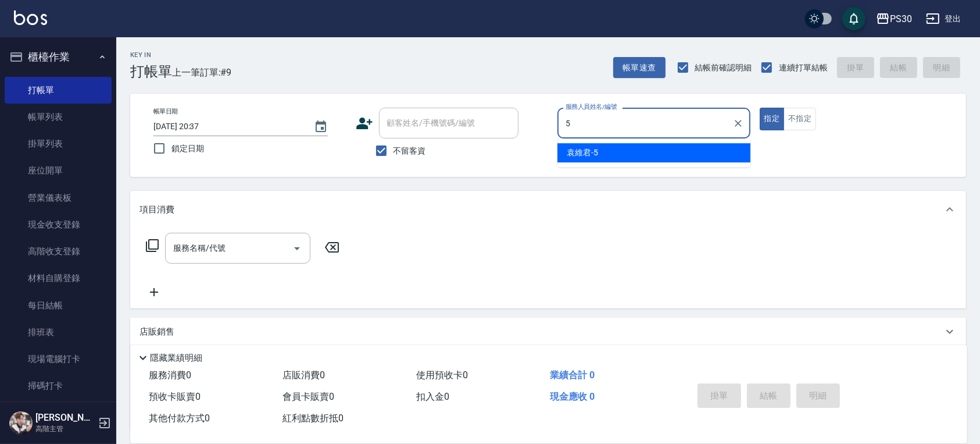
type input "袁維君-5"
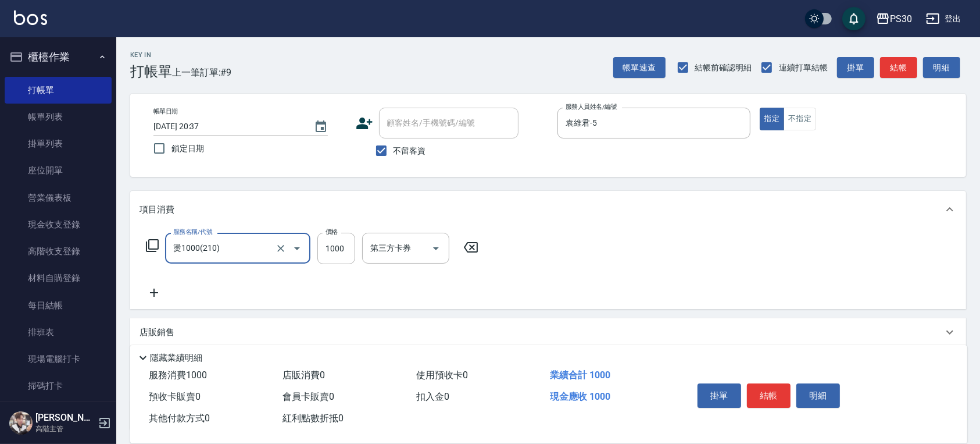
type input "燙1000(210)"
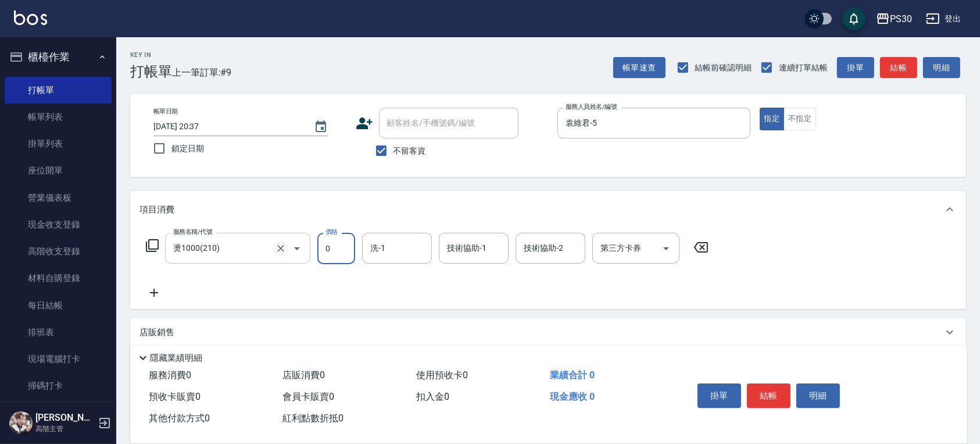
click at [279, 248] on icon "Clear" at bounding box center [281, 248] width 12 height 12
type input "0"
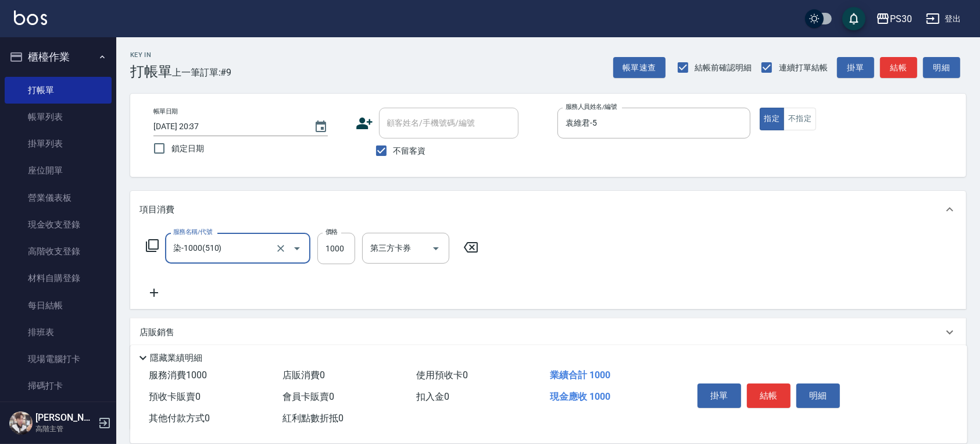
type input "染-1000(510)"
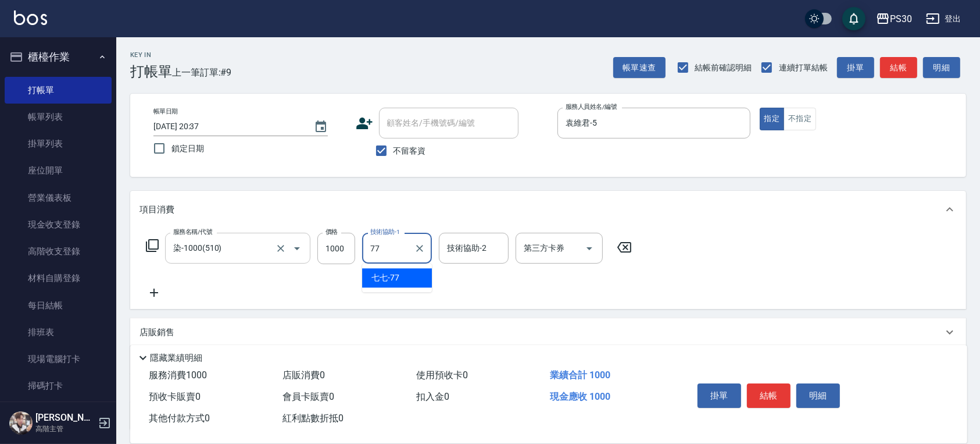
type input "七七-77"
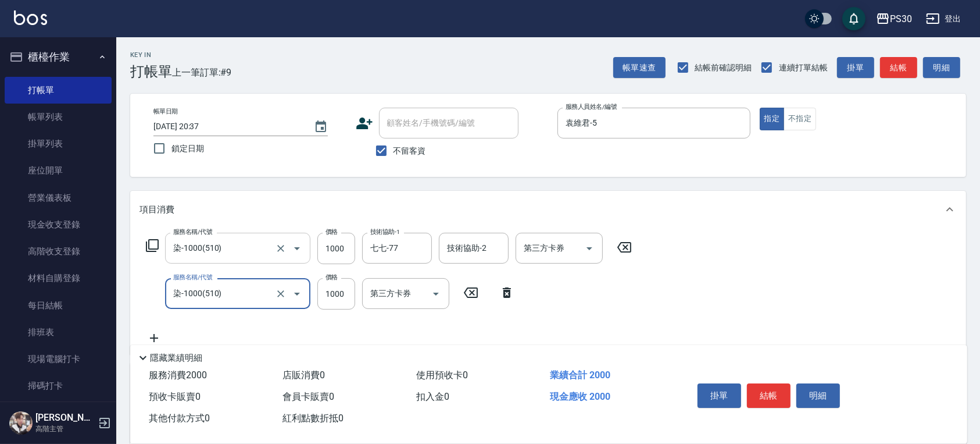
type input "染-1000(510)"
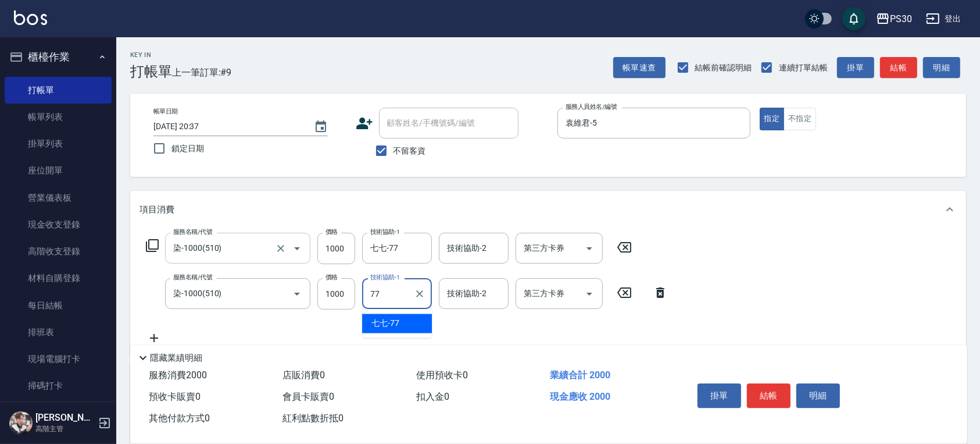
type input "七七-77"
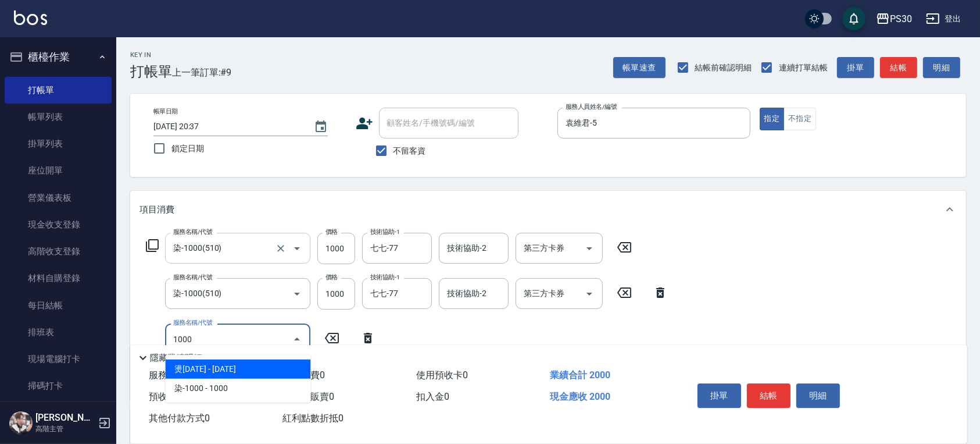
type input "燙1000(210)"
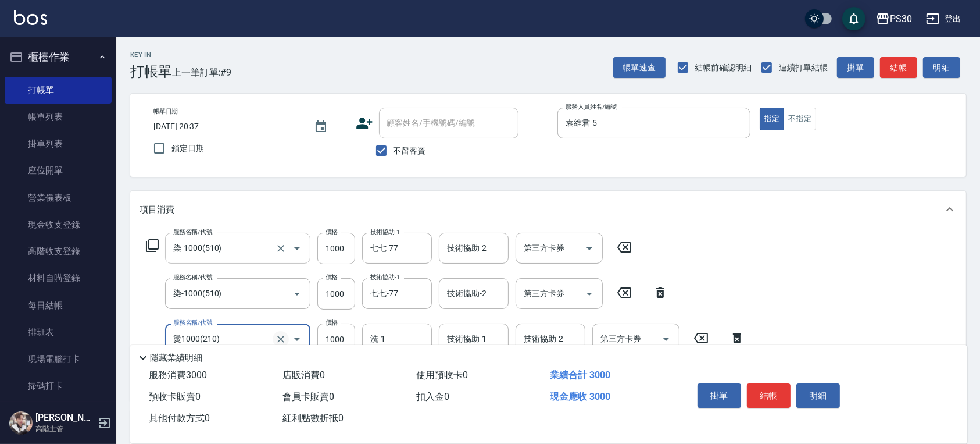
click at [287, 334] on button "Clear" at bounding box center [281, 339] width 16 height 16
type input "染-1000(510)"
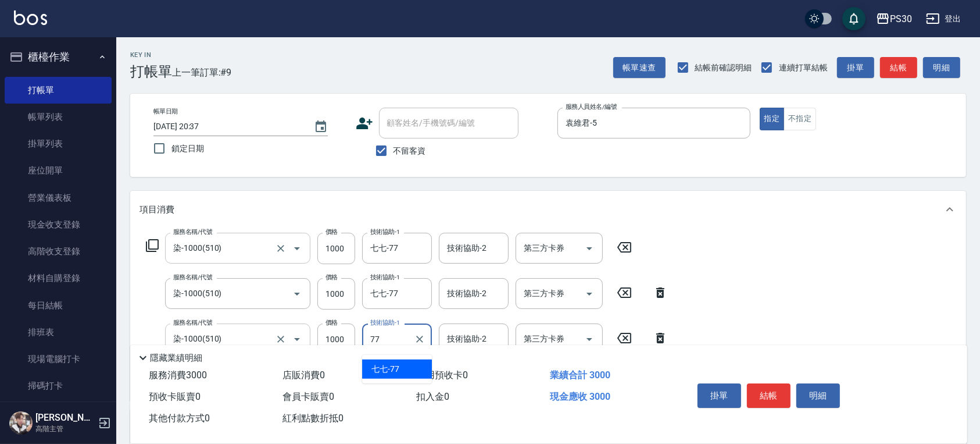
type input "七七-77"
click at [768, 391] on button "結帳" at bounding box center [769, 395] width 44 height 24
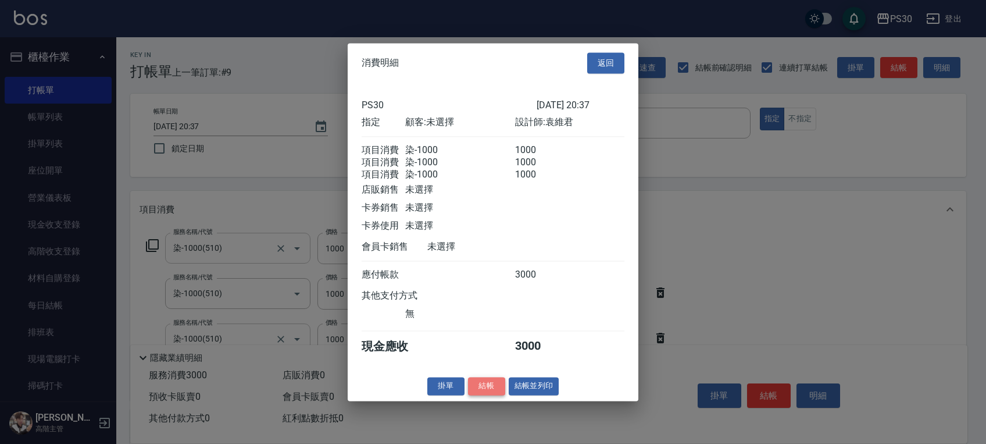
click at [504, 386] on button "結帳" at bounding box center [486, 386] width 37 height 18
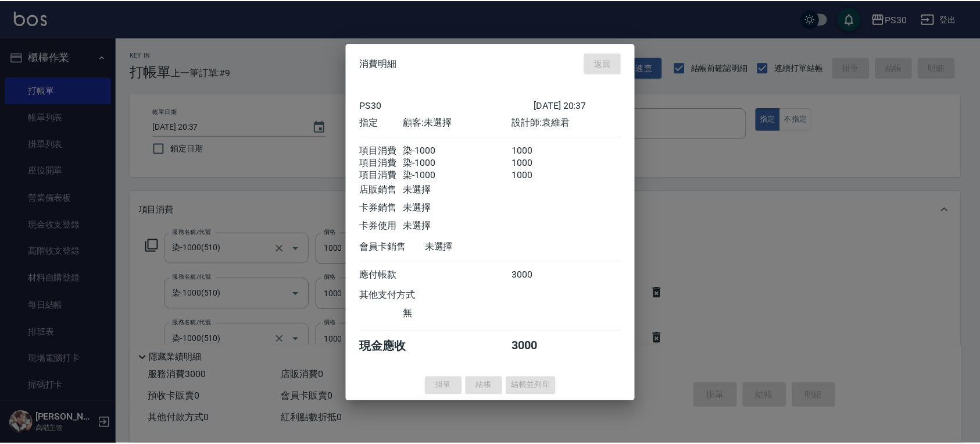
type input "[DATE] 20:38"
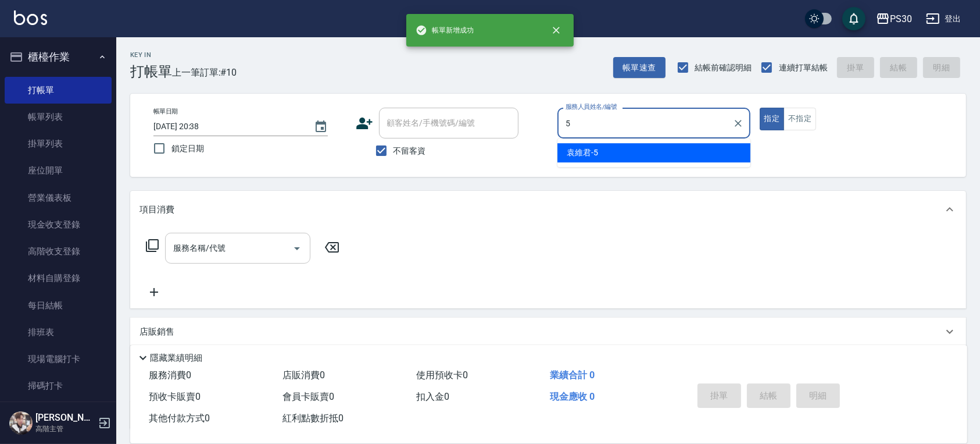
type input "袁維君-5"
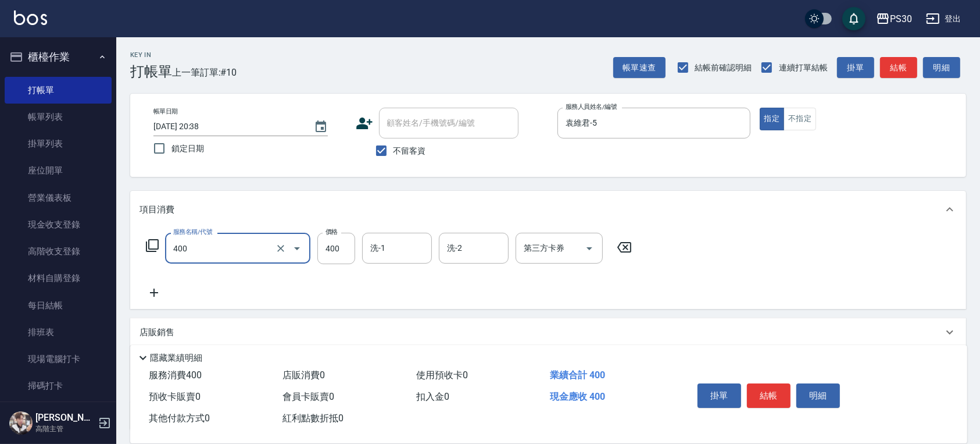
type input "洗剪400(400)"
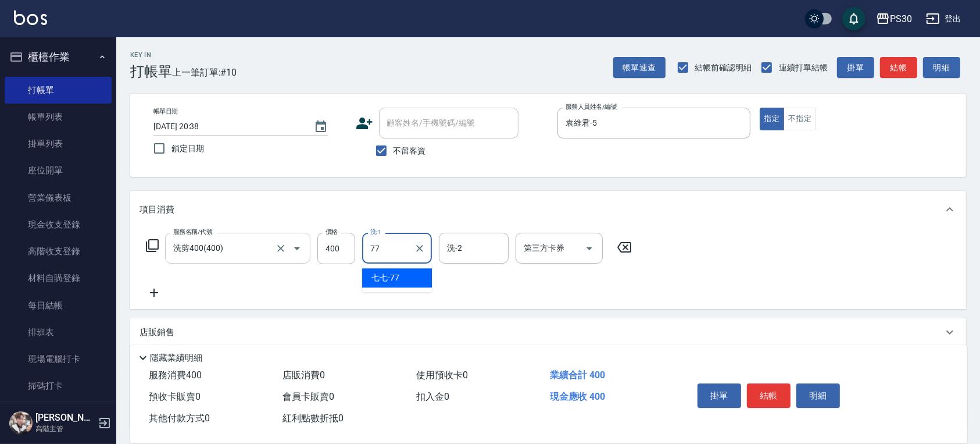
type input "七七-77"
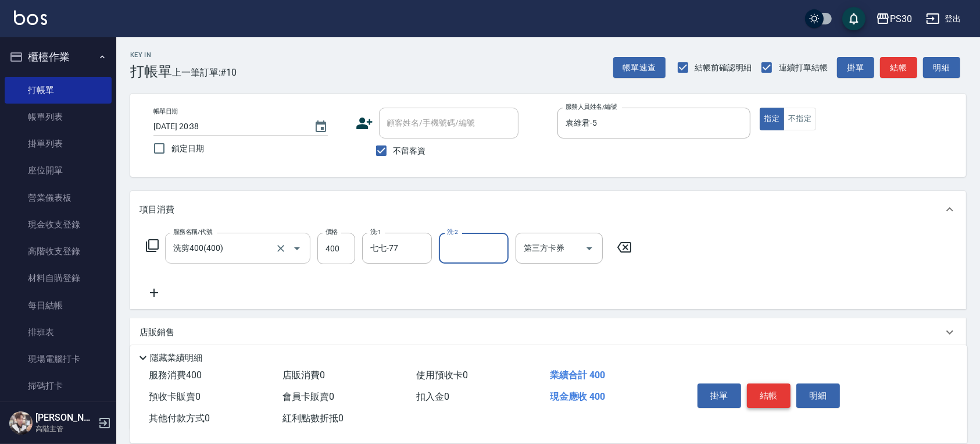
click at [761, 393] on button "結帳" at bounding box center [769, 395] width 44 height 24
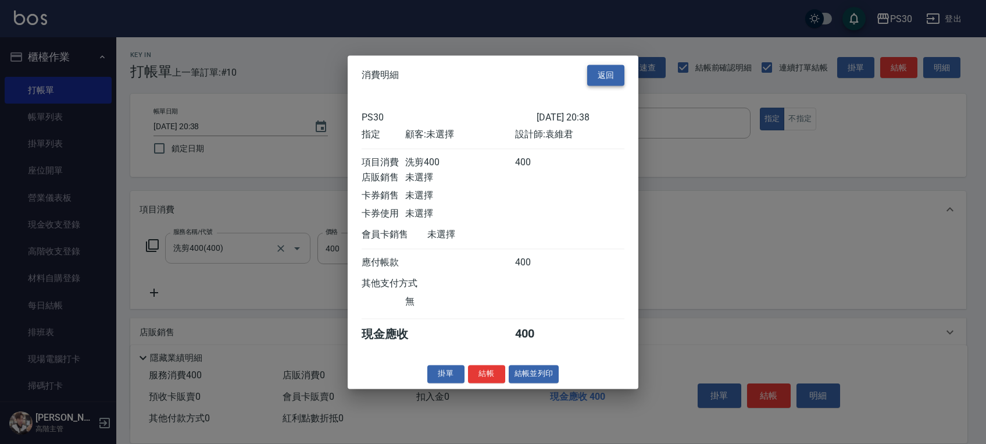
click at [598, 74] on button "返回" at bounding box center [605, 76] width 37 height 22
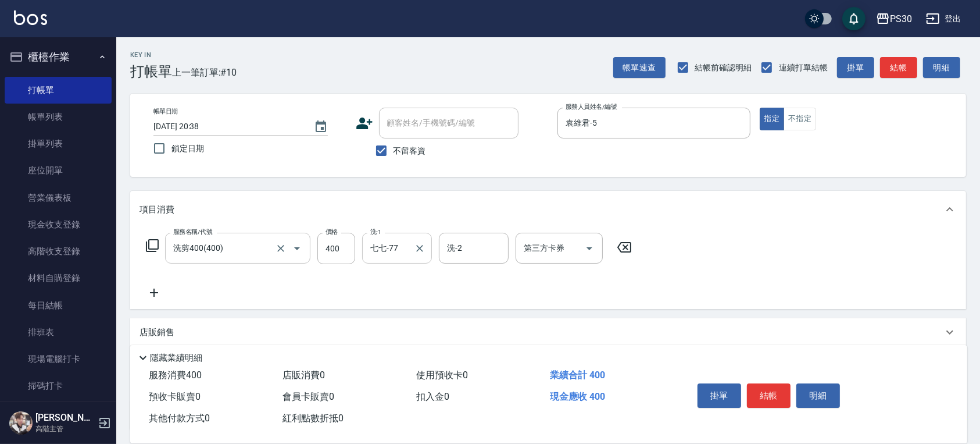
click at [417, 258] on div at bounding box center [419, 248] width 15 height 31
click at [423, 249] on icon "Clear" at bounding box center [420, 248] width 12 height 12
type input "RENA-39"
click at [770, 392] on button "結帳" at bounding box center [769, 395] width 44 height 24
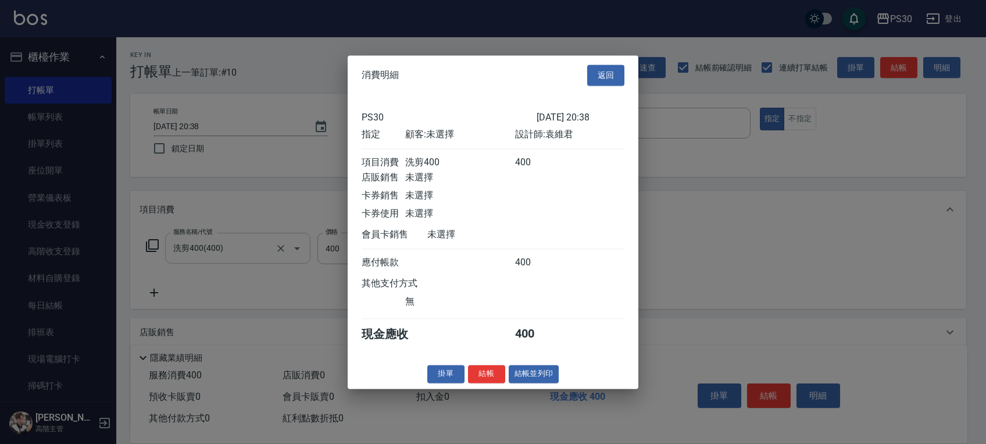
click at [474, 368] on div "消費明細 返回 PS30 [DATE] 20:38 指定 顧客: 未選擇 設計師: [PERSON_NAME] 項目消費 洗剪400 400 店販銷售 未選擇…" at bounding box center [493, 221] width 291 height 333
click at [479, 377] on button "結帳" at bounding box center [486, 374] width 37 height 18
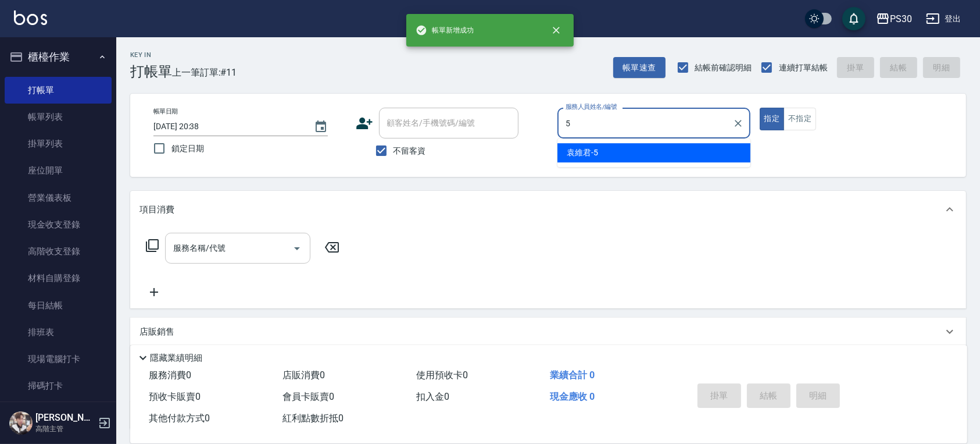
type input "袁維君-5"
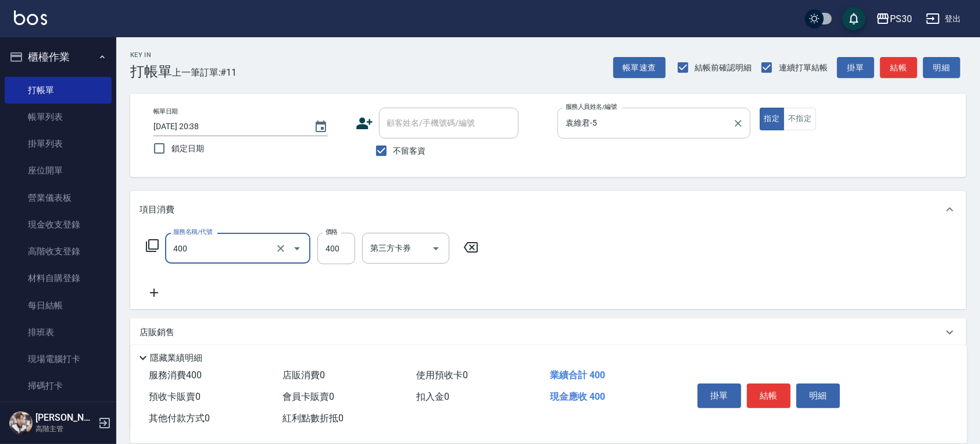
type input "洗剪400(400)"
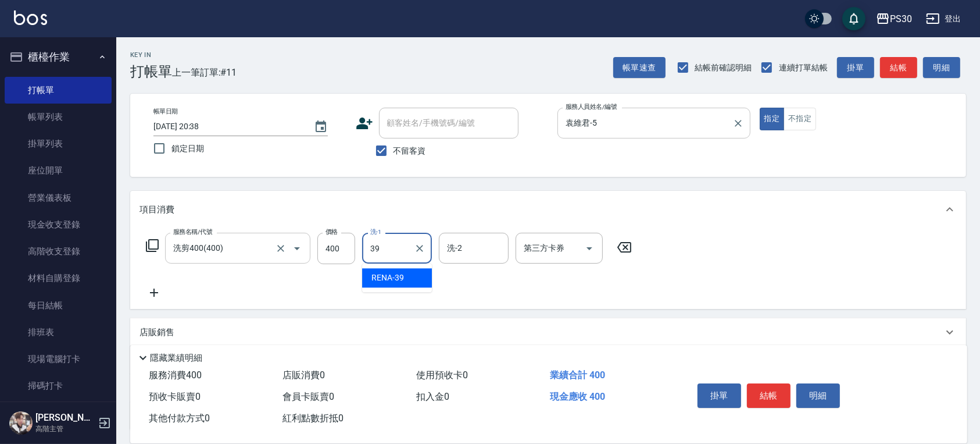
type input "RENA-39"
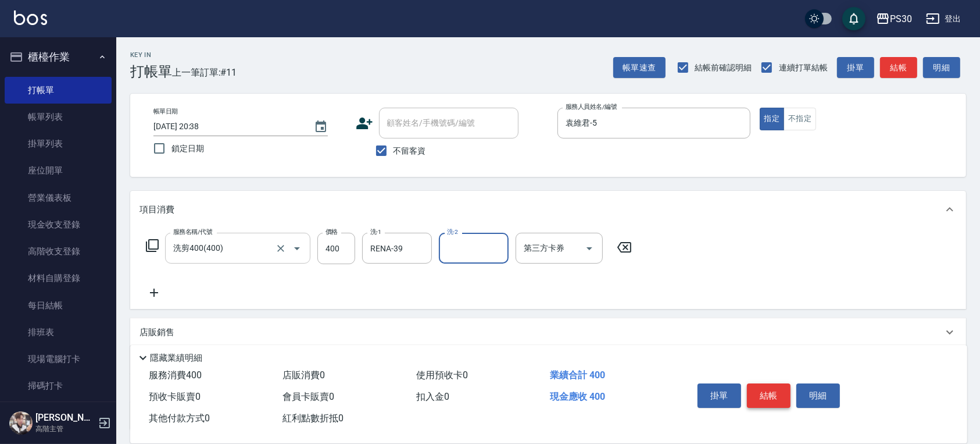
click at [772, 388] on button "結帳" at bounding box center [769, 395] width 44 height 24
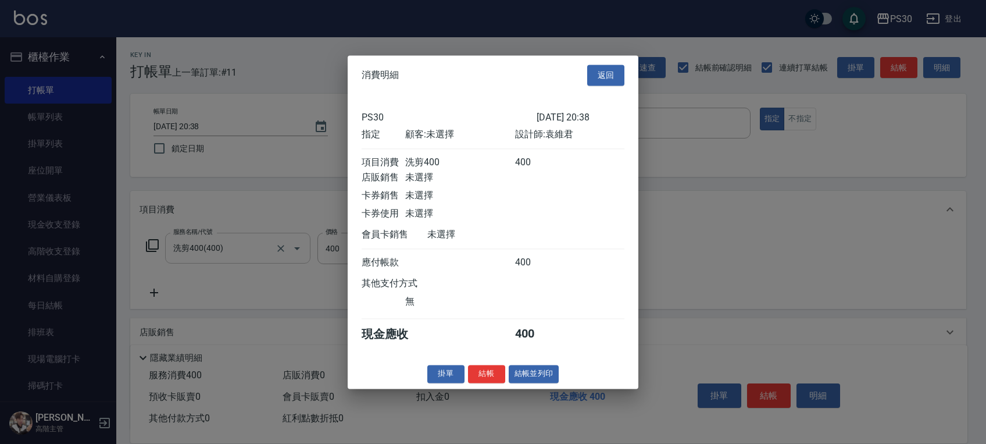
click at [497, 377] on button "結帳" at bounding box center [486, 374] width 37 height 18
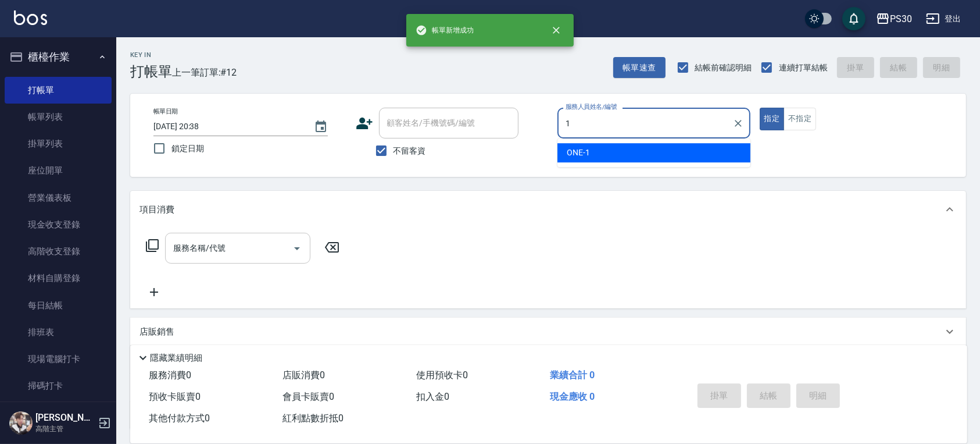
type input "ONE-1"
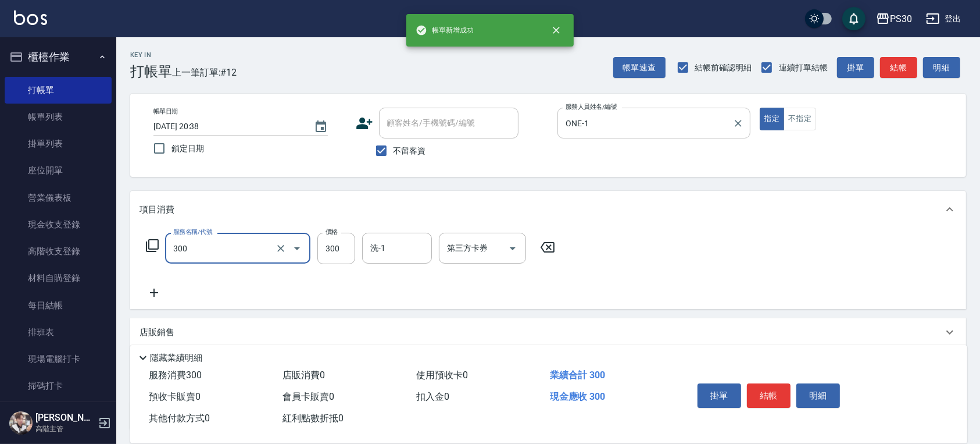
type input "洗剪300(300)"
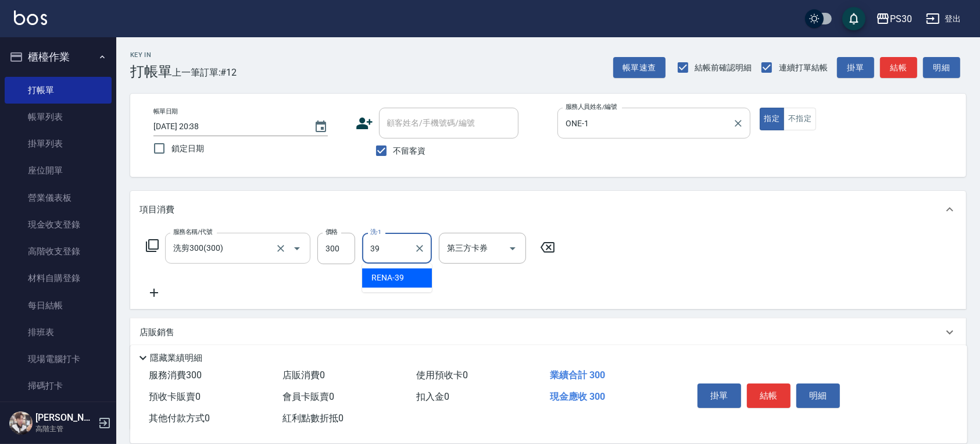
type input "RENA-39"
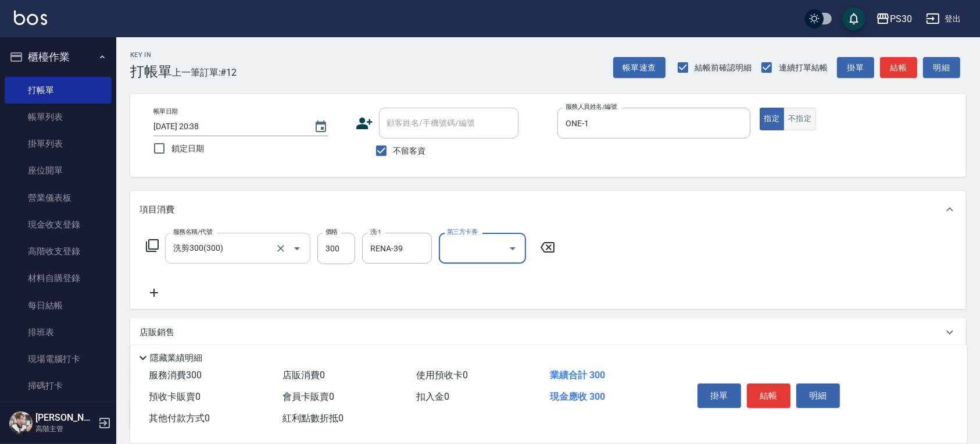
click at [804, 126] on button "不指定" at bounding box center [800, 119] width 33 height 23
click at [786, 395] on button "結帳" at bounding box center [769, 395] width 44 height 24
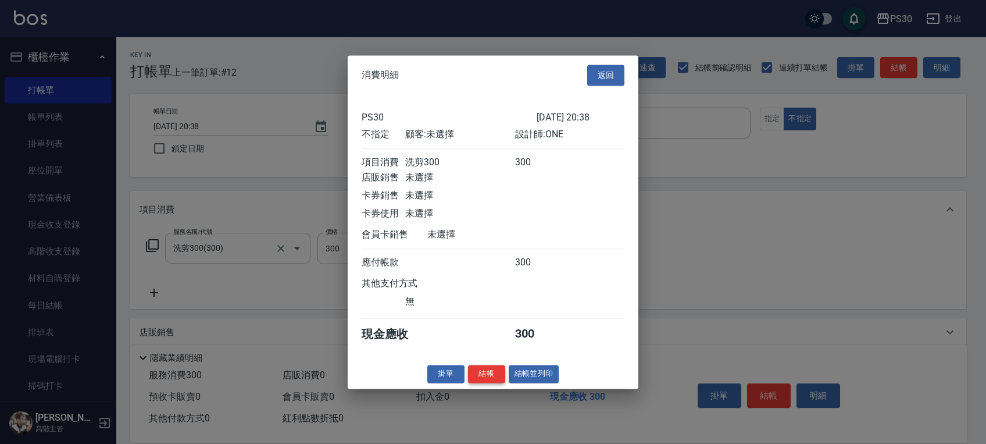
click at [477, 374] on button "結帳" at bounding box center [486, 374] width 37 height 18
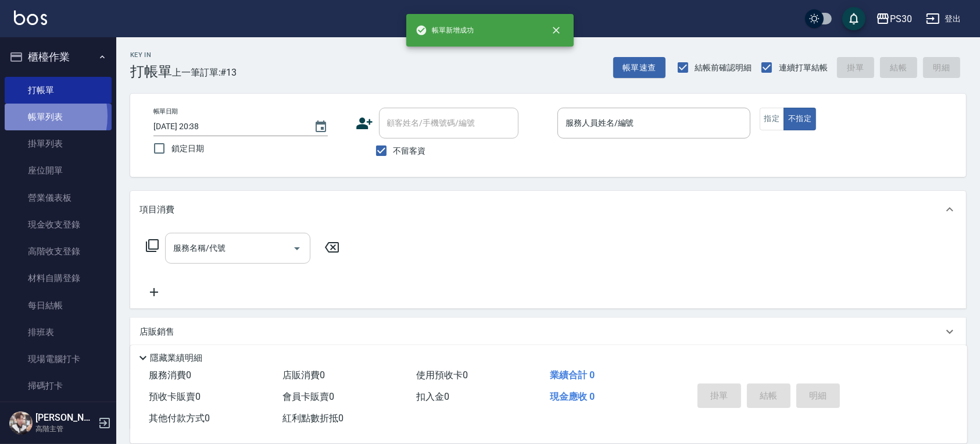
click at [29, 116] on link "帳單列表" at bounding box center [58, 117] width 107 height 27
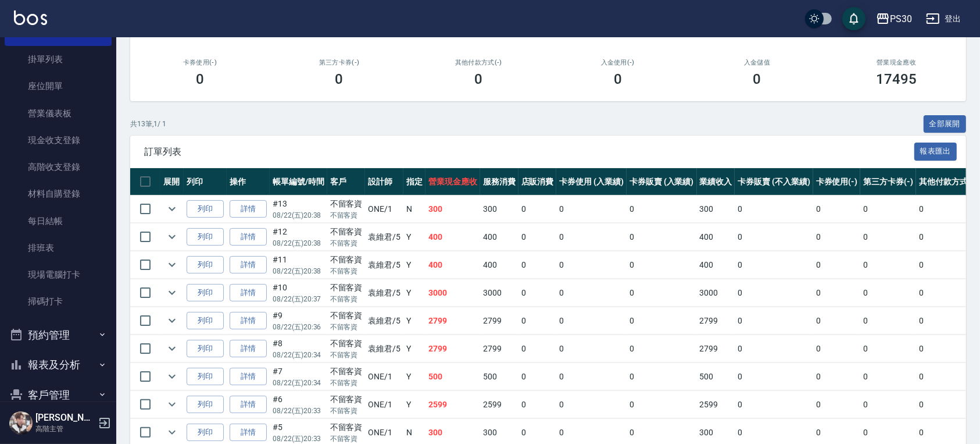
scroll to position [226, 0]
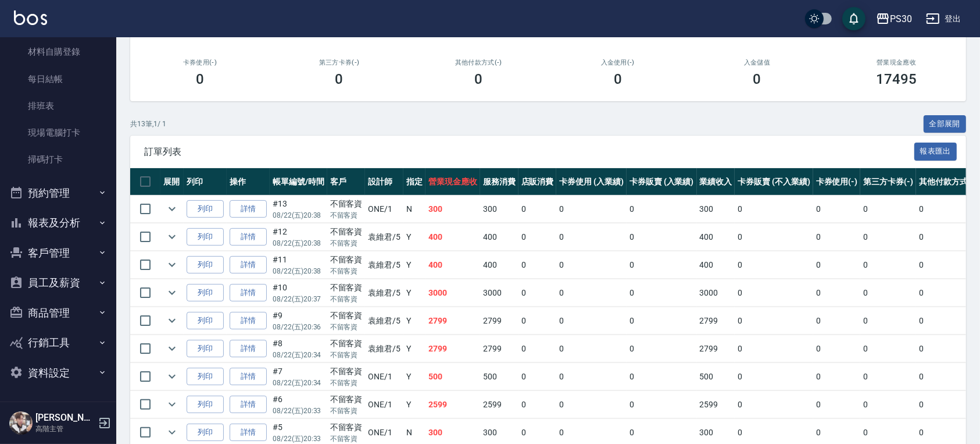
click at [73, 222] on button "報表及分析" at bounding box center [58, 223] width 107 height 30
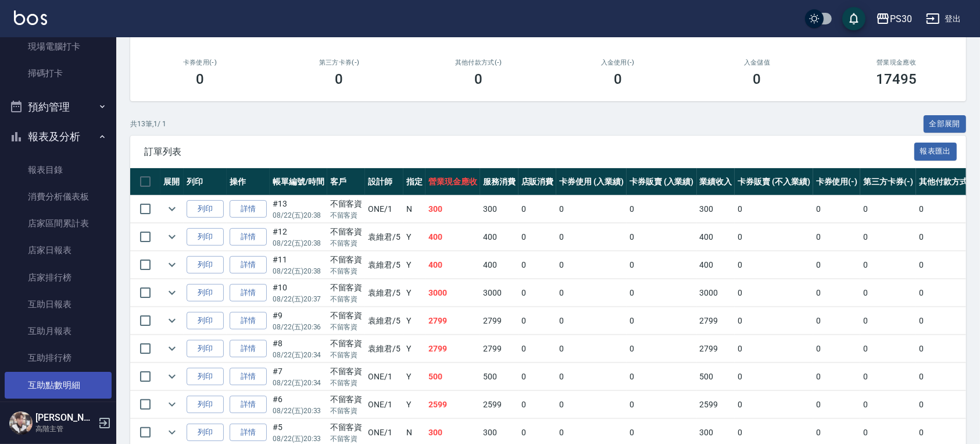
scroll to position [381, 0]
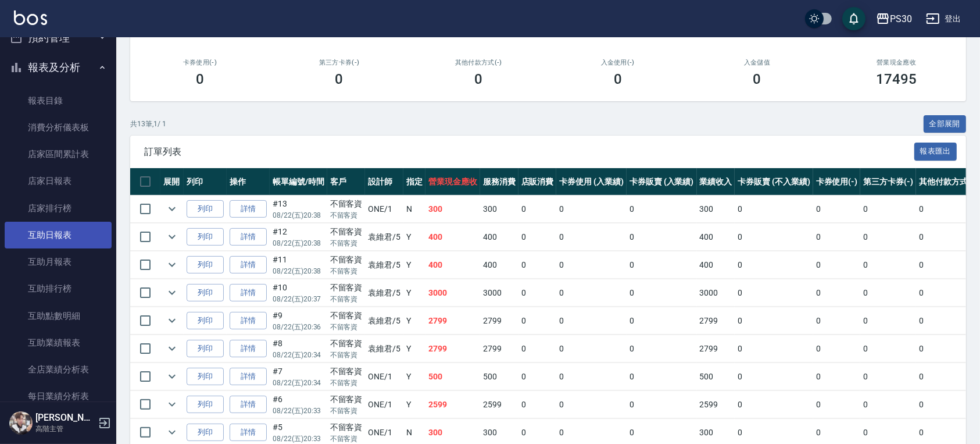
click at [68, 222] on link "互助日報表" at bounding box center [58, 235] width 107 height 27
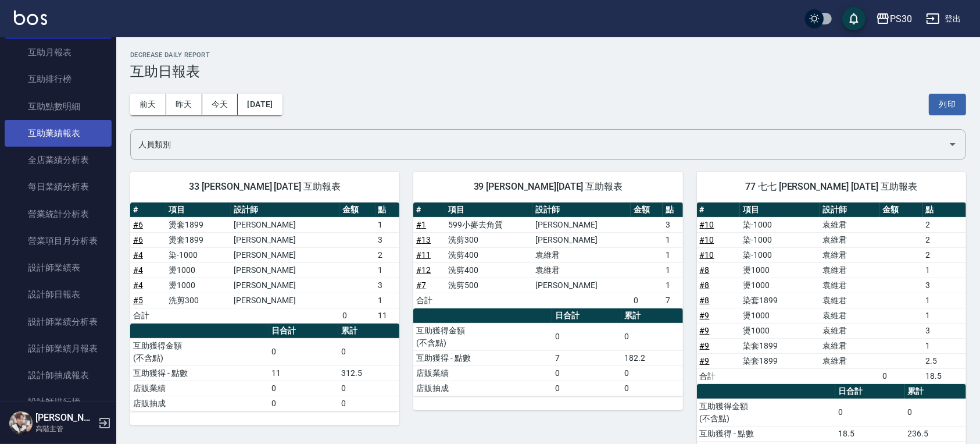
scroll to position [614, 0]
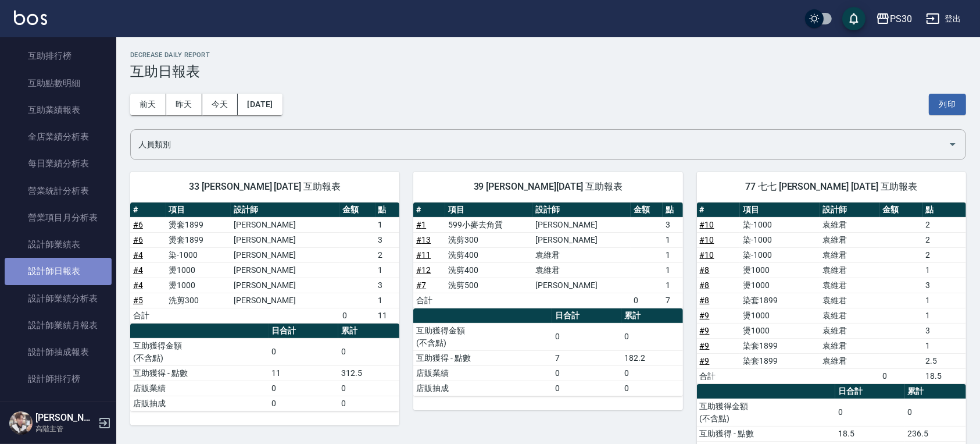
click at [88, 276] on link "設計師日報表" at bounding box center [58, 271] width 107 height 27
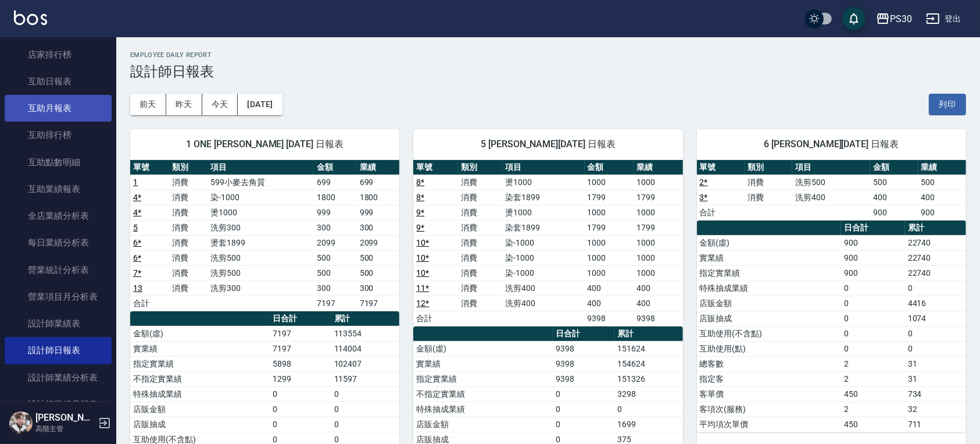
scroll to position [459, 0]
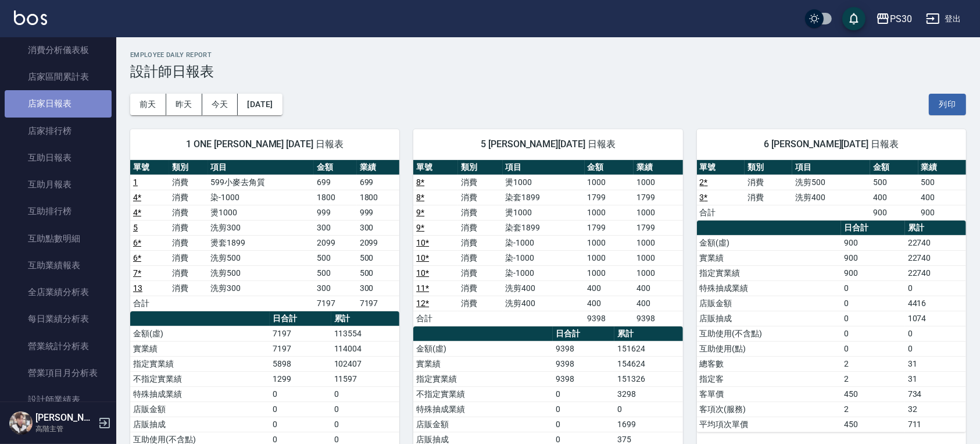
click at [85, 110] on link "店家日報表" at bounding box center [58, 103] width 107 height 27
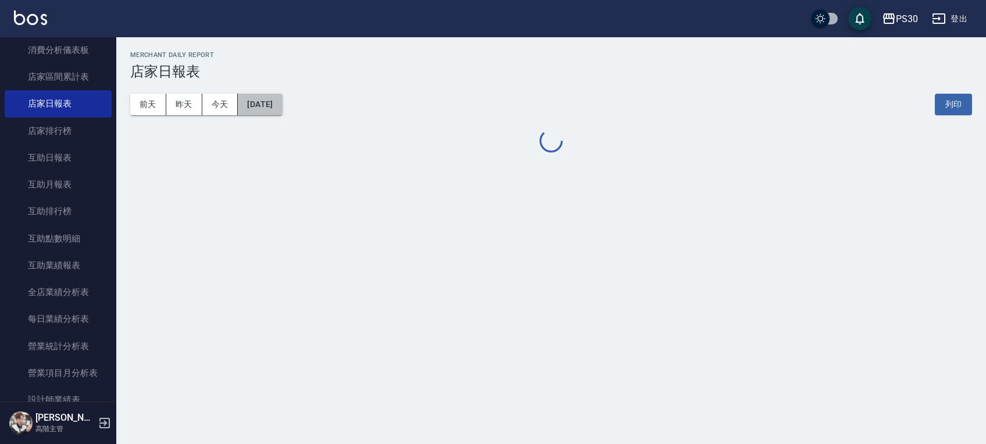
click at [265, 108] on button "[DATE]" at bounding box center [260, 105] width 44 height 22
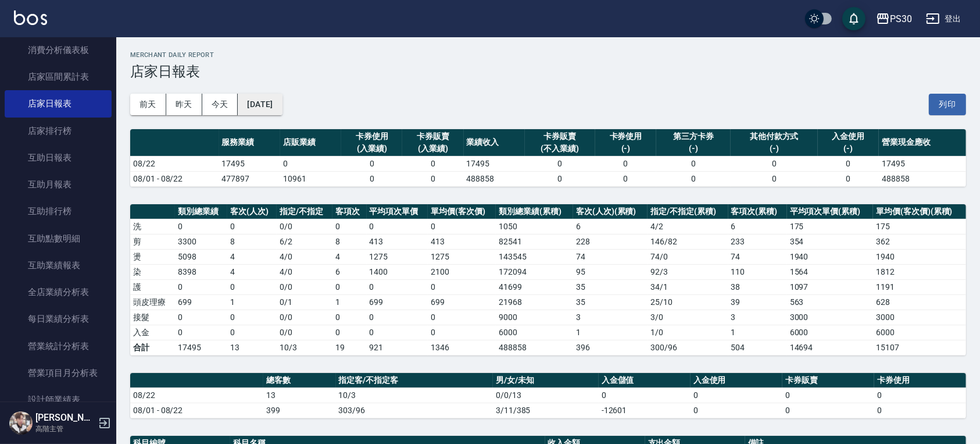
click at [282, 112] on button "[DATE]" at bounding box center [260, 105] width 44 height 22
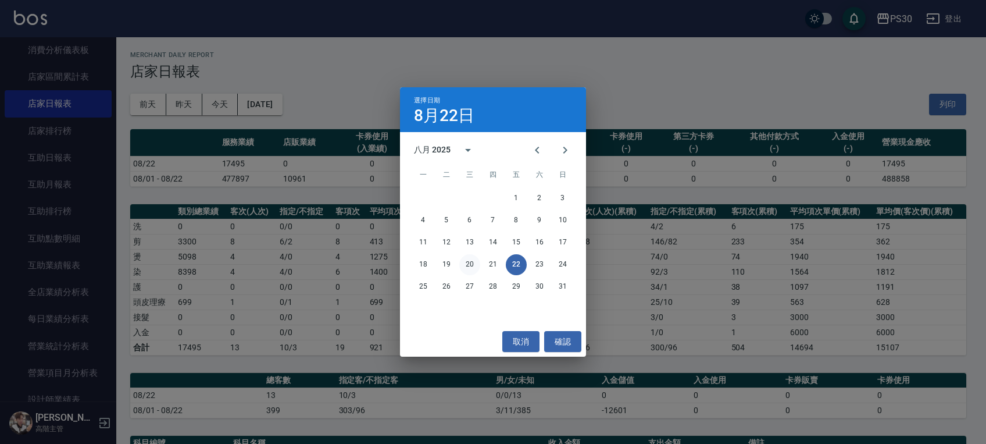
click at [473, 261] on button "20" at bounding box center [469, 264] width 21 height 21
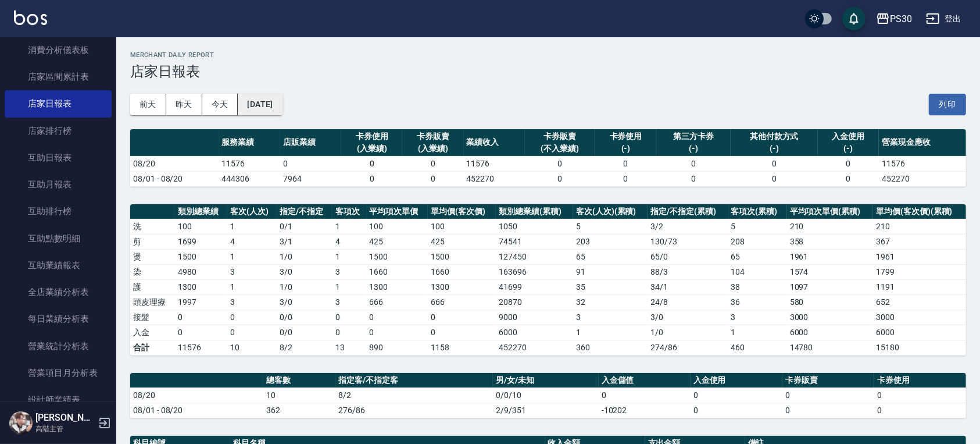
click at [274, 101] on button "[DATE]" at bounding box center [260, 105] width 44 height 22
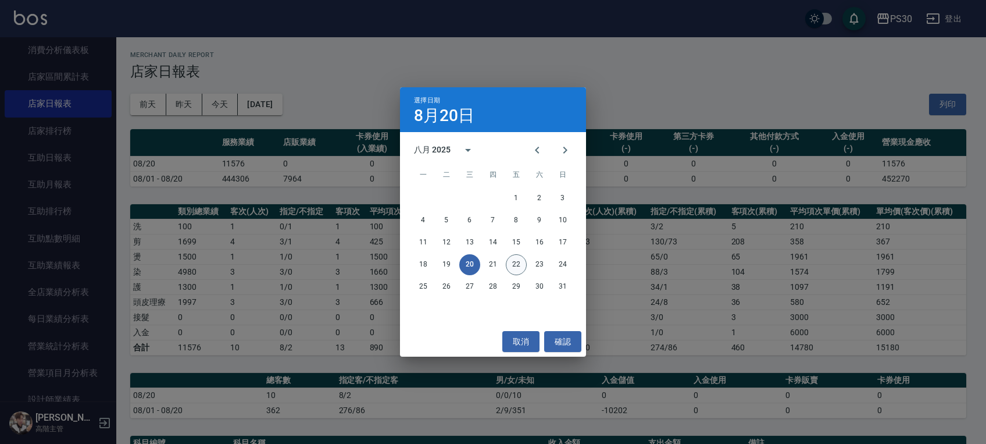
click at [518, 267] on button "22" at bounding box center [516, 264] width 21 height 21
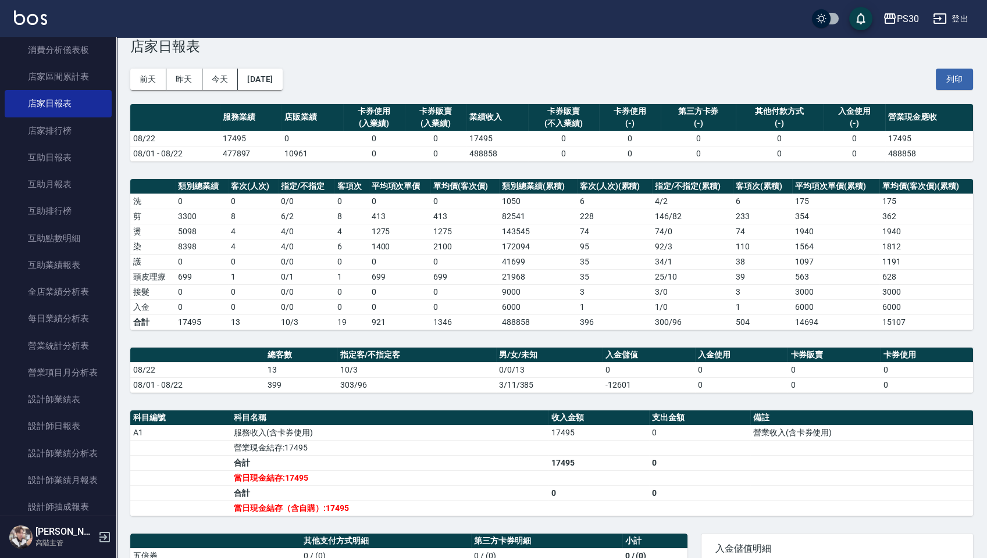
scroll to position [23, 0]
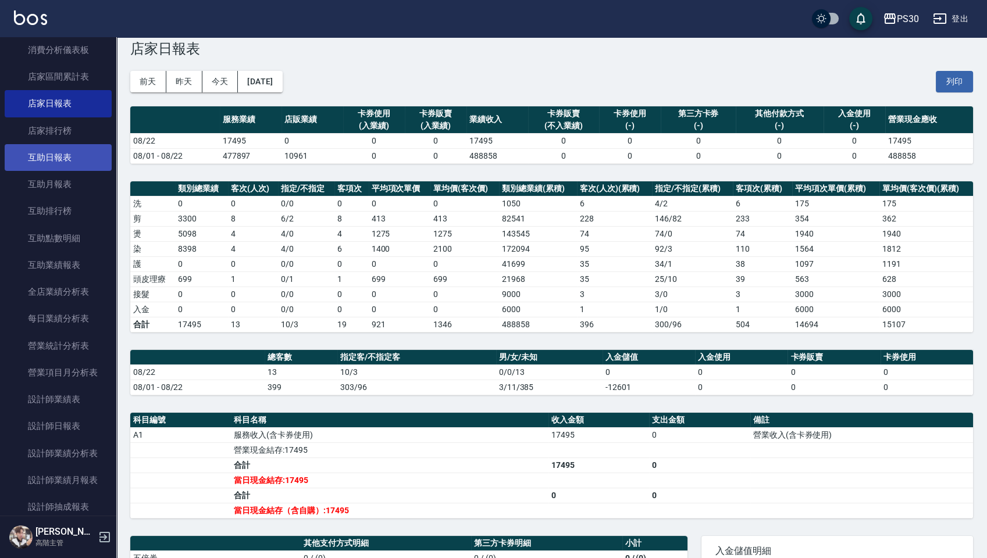
click at [91, 159] on link "互助日報表" at bounding box center [58, 157] width 107 height 27
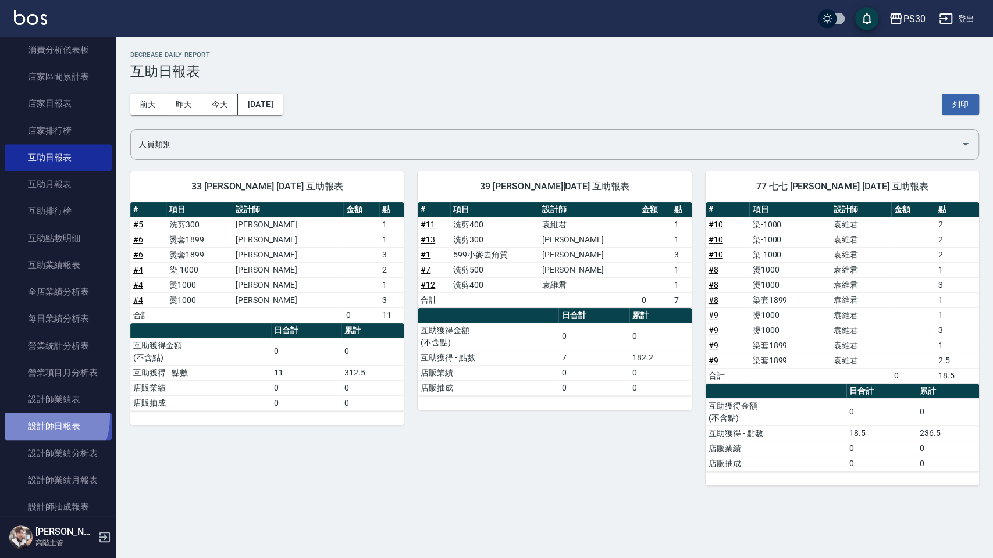
click at [37, 418] on link "設計師日報表" at bounding box center [58, 426] width 107 height 27
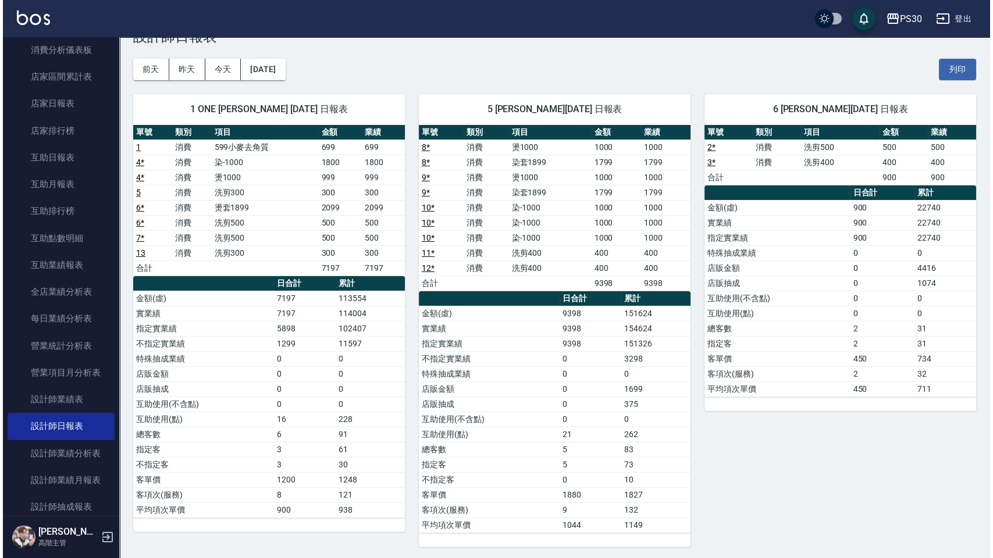
scroll to position [35, 0]
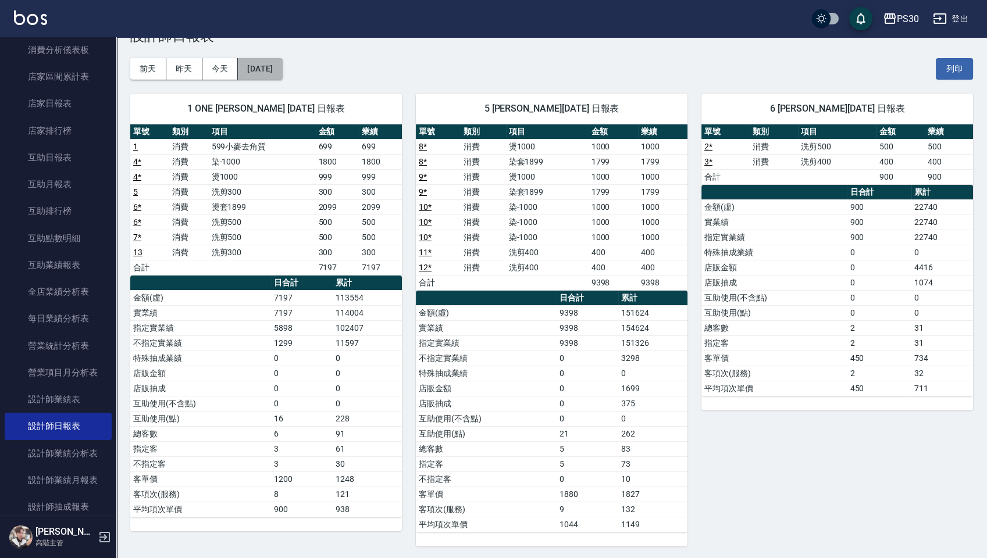
click at [267, 69] on button "[DATE]" at bounding box center [260, 69] width 44 height 22
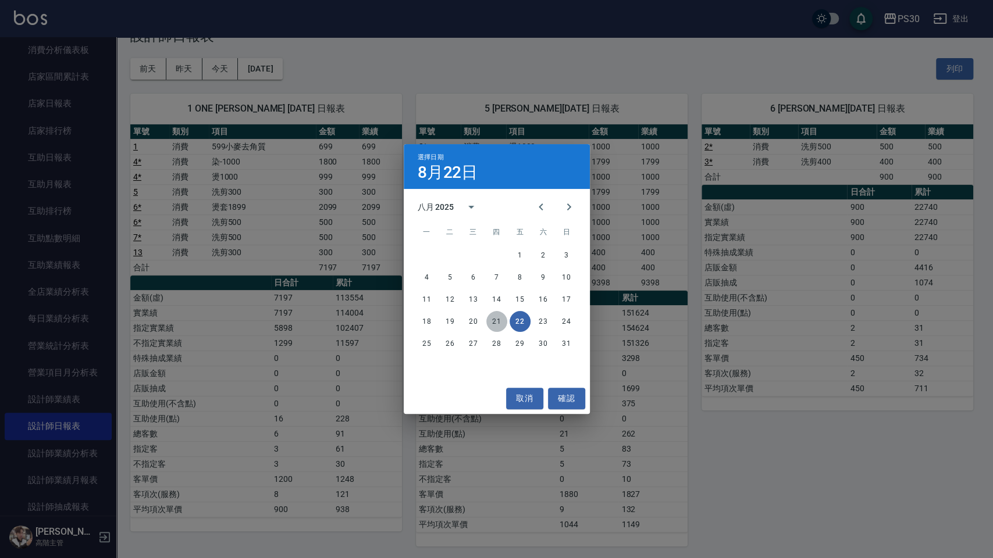
click at [496, 326] on button "21" at bounding box center [496, 321] width 21 height 21
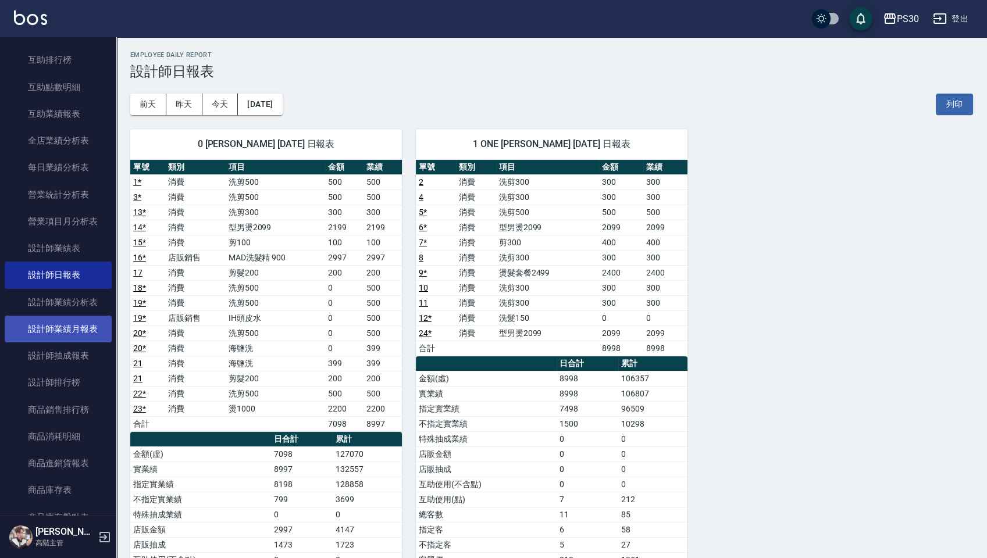
scroll to position [614, 0]
